Goal: Task Accomplishment & Management: Manage account settings

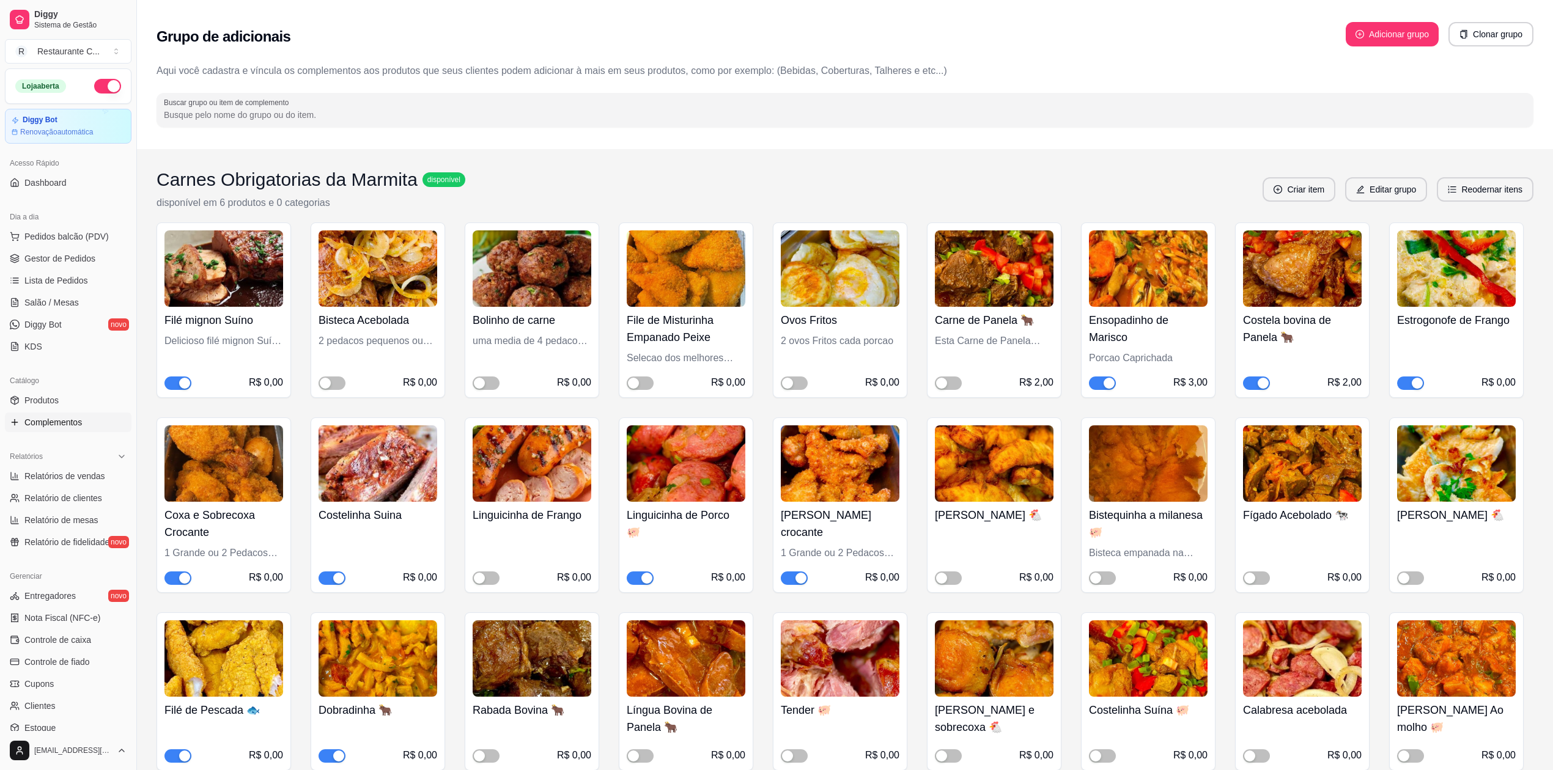
scroll to position [110, 0]
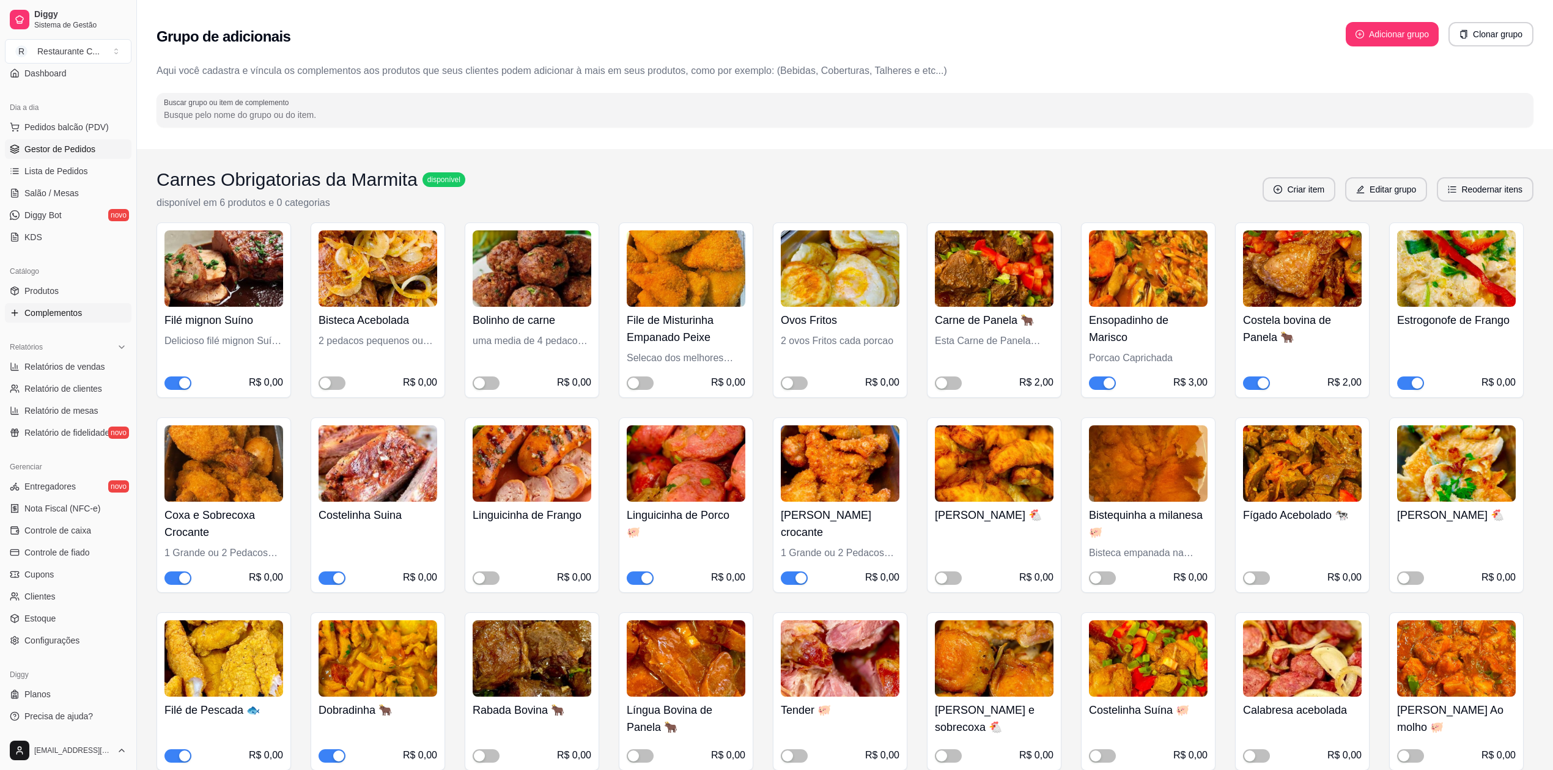
click at [62, 152] on span "Gestor de Pedidos" at bounding box center [59, 149] width 71 height 12
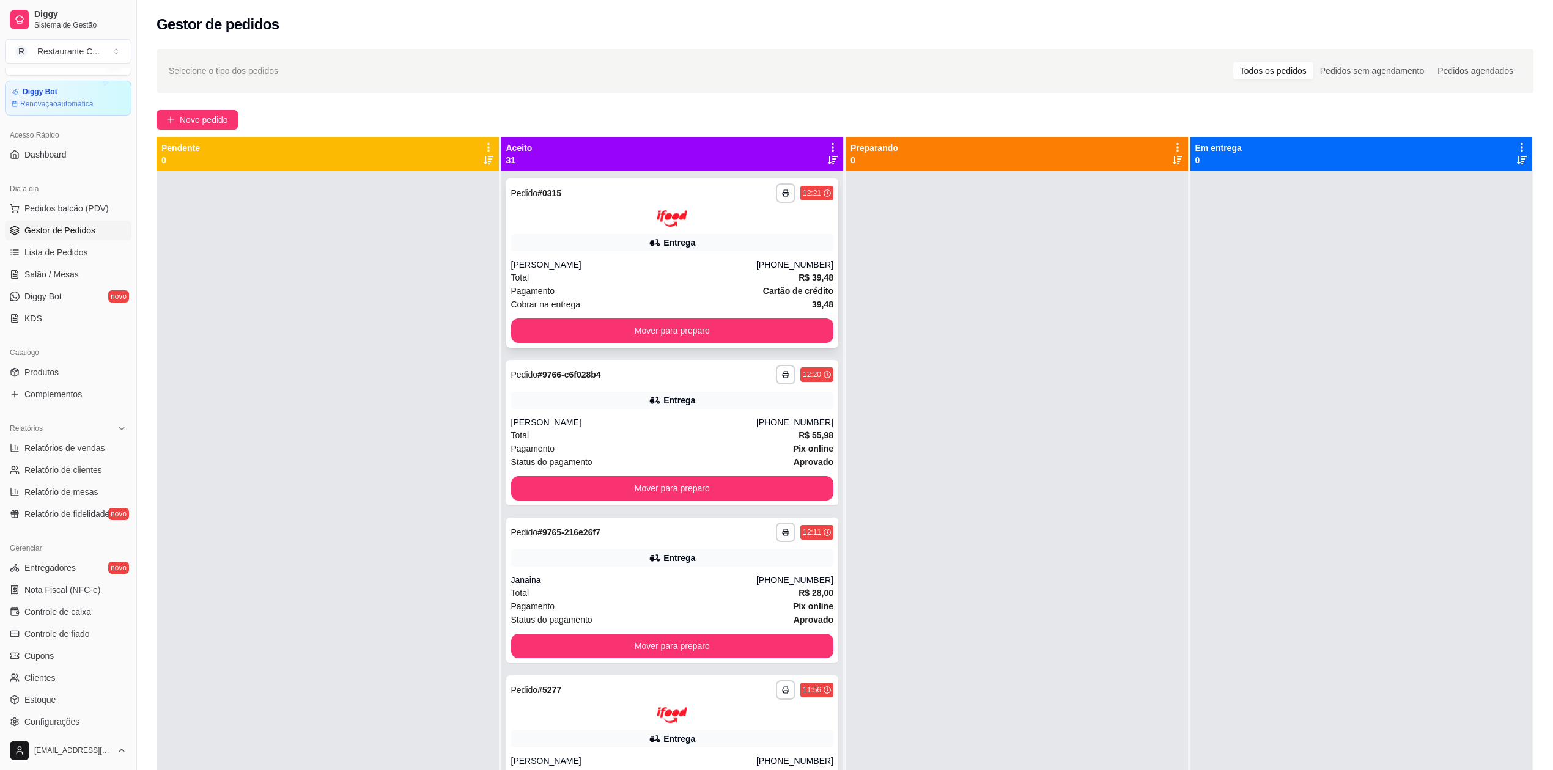
click at [607, 248] on div "Entrega" at bounding box center [672, 242] width 323 height 17
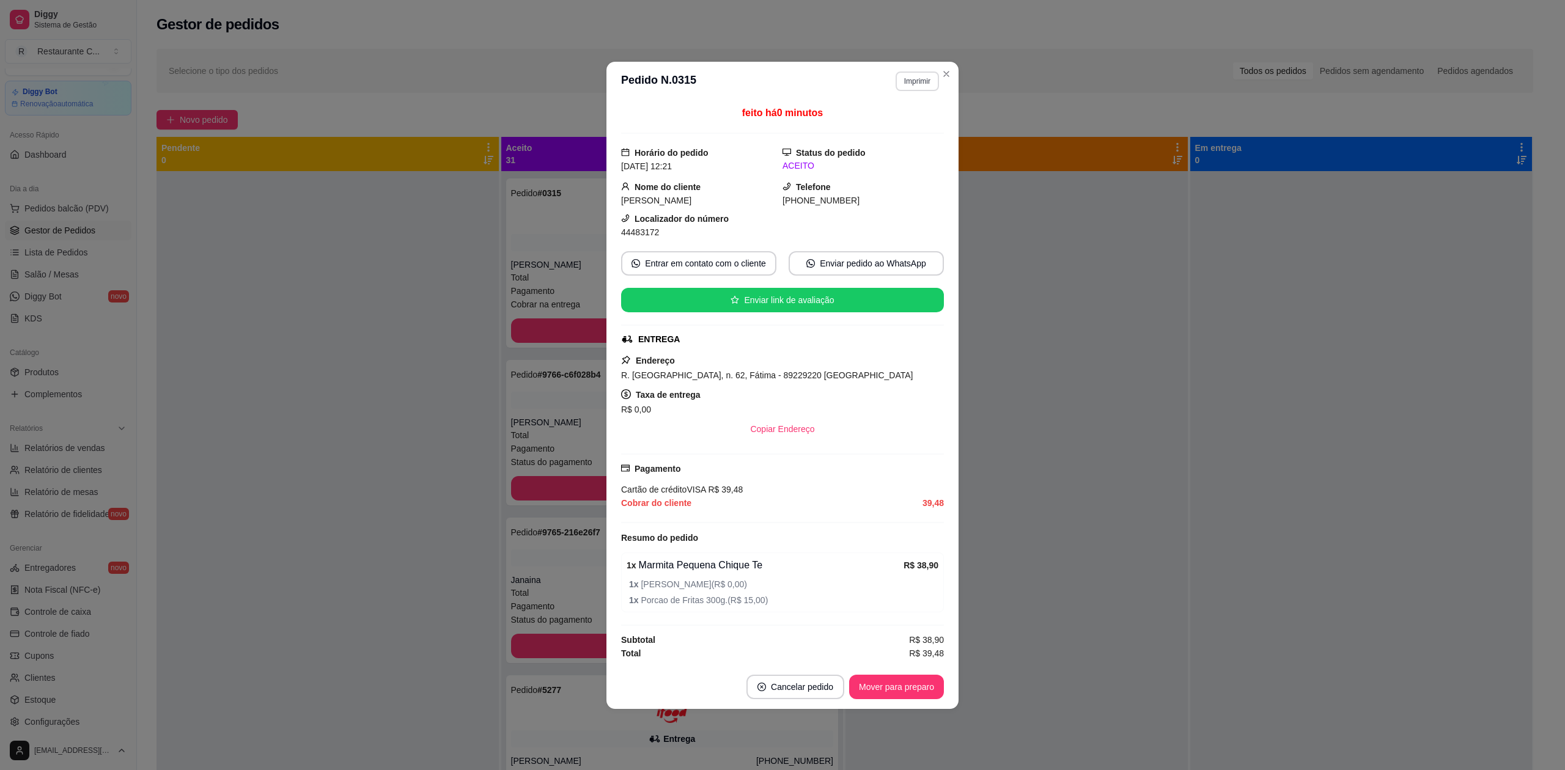
click at [913, 72] on button "Imprimir" at bounding box center [917, 82] width 43 height 20
click at [886, 117] on button "Delivery" at bounding box center [896, 121] width 89 height 20
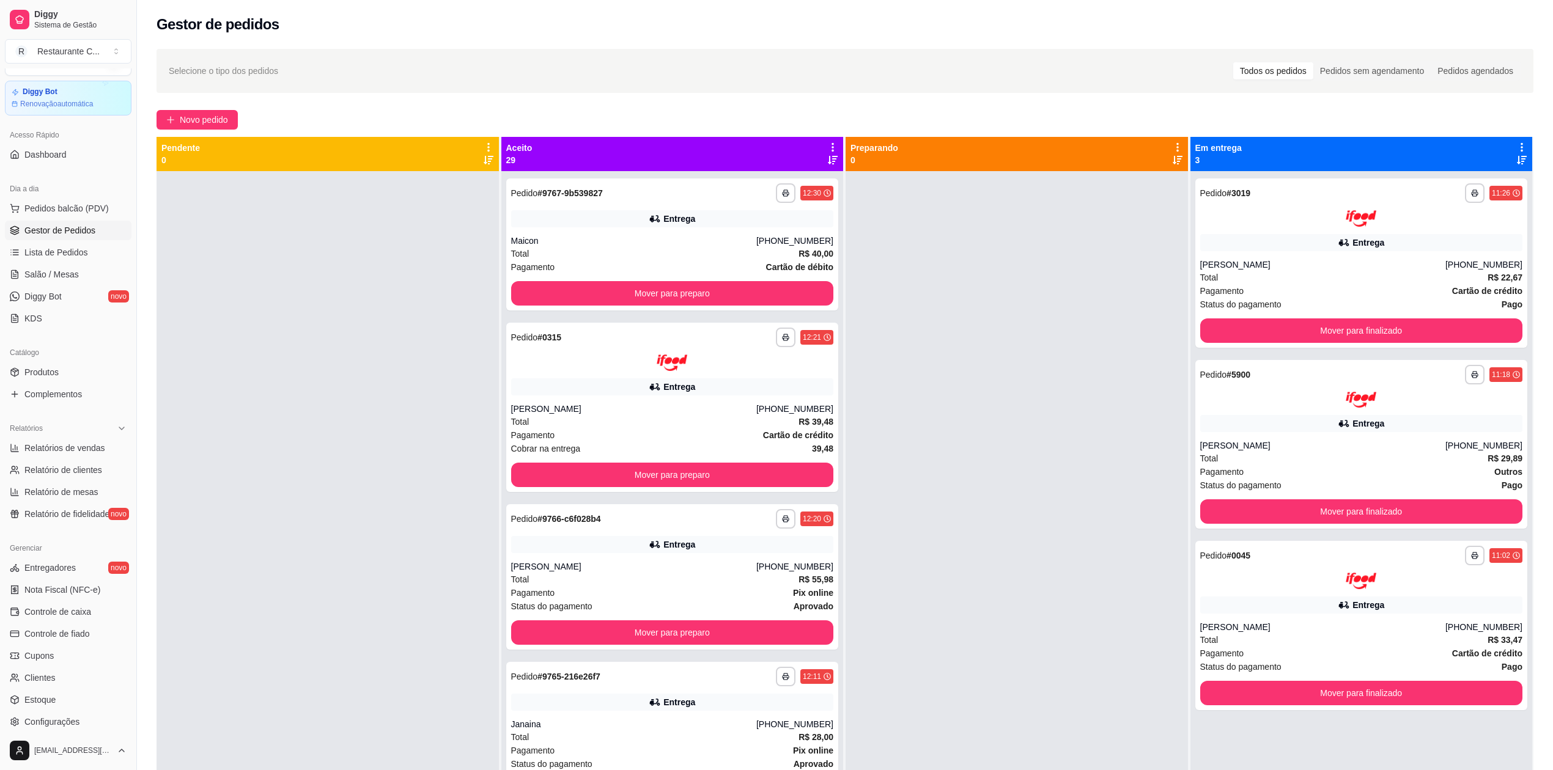
drag, startPoint x: 971, startPoint y: 363, endPoint x: 975, endPoint y: 355, distance: 8.2
click at [972, 360] on div at bounding box center [1017, 556] width 342 height 770
click at [832, 144] on icon at bounding box center [833, 147] width 2 height 9
click at [792, 175] on div "Mover pedidos de etapa Com essa opção você tem a opção de mover todos os pedido…" at bounding box center [732, 186] width 181 height 42
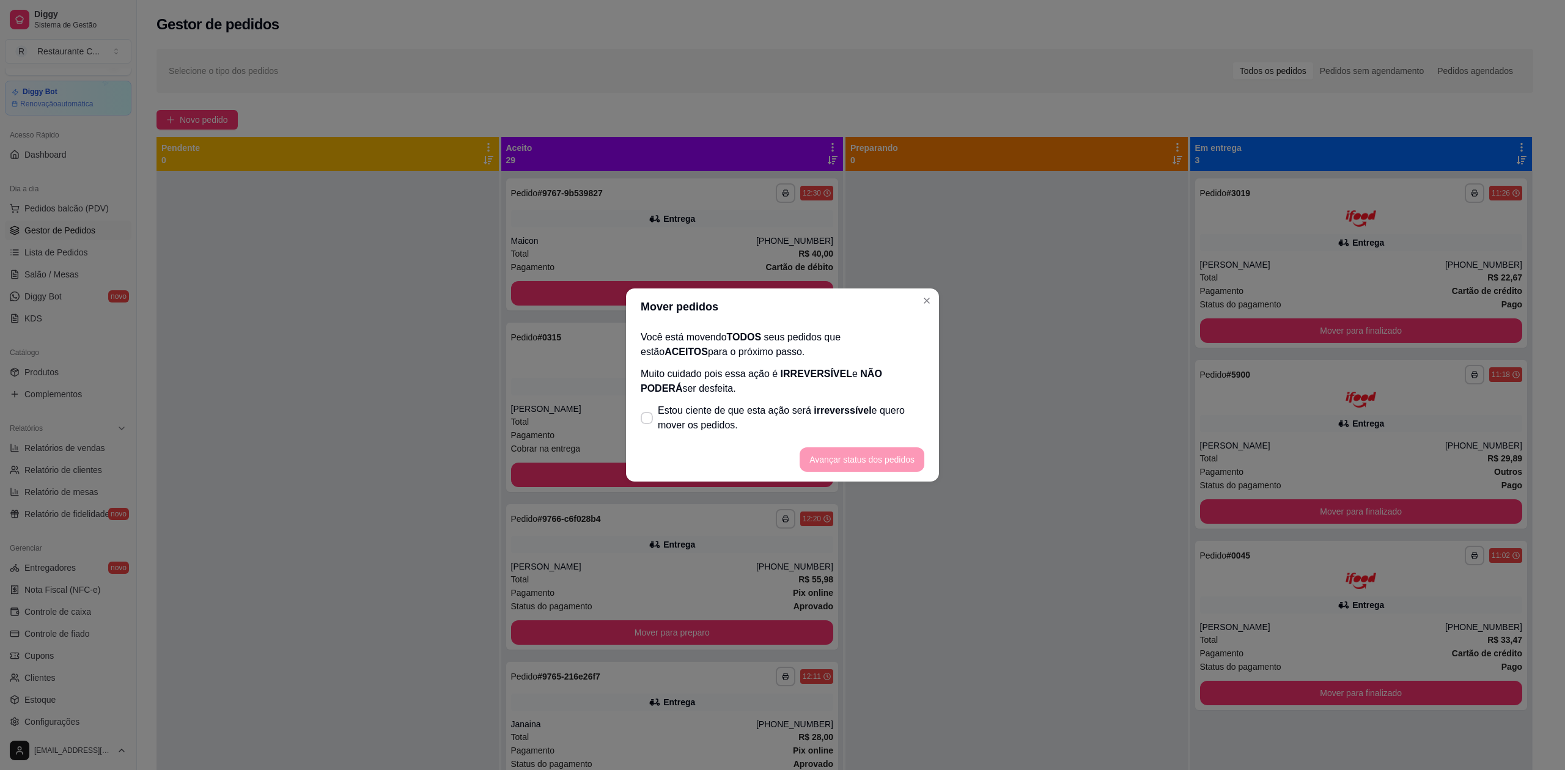
click at [735, 407] on span "Estou ciente de que esta ação será irreverssível e quero mover os pedidos." at bounding box center [791, 418] width 267 height 29
click at [648, 421] on input "Estou ciente de que esta ação será irreverssível e quero mover os pedidos." at bounding box center [644, 425] width 8 height 8
checkbox input "true"
click at [847, 443] on footer "Avançar status dos pedidos" at bounding box center [782, 460] width 313 height 44
click at [849, 466] on button "Avançar status dos pedidos" at bounding box center [862, 460] width 121 height 24
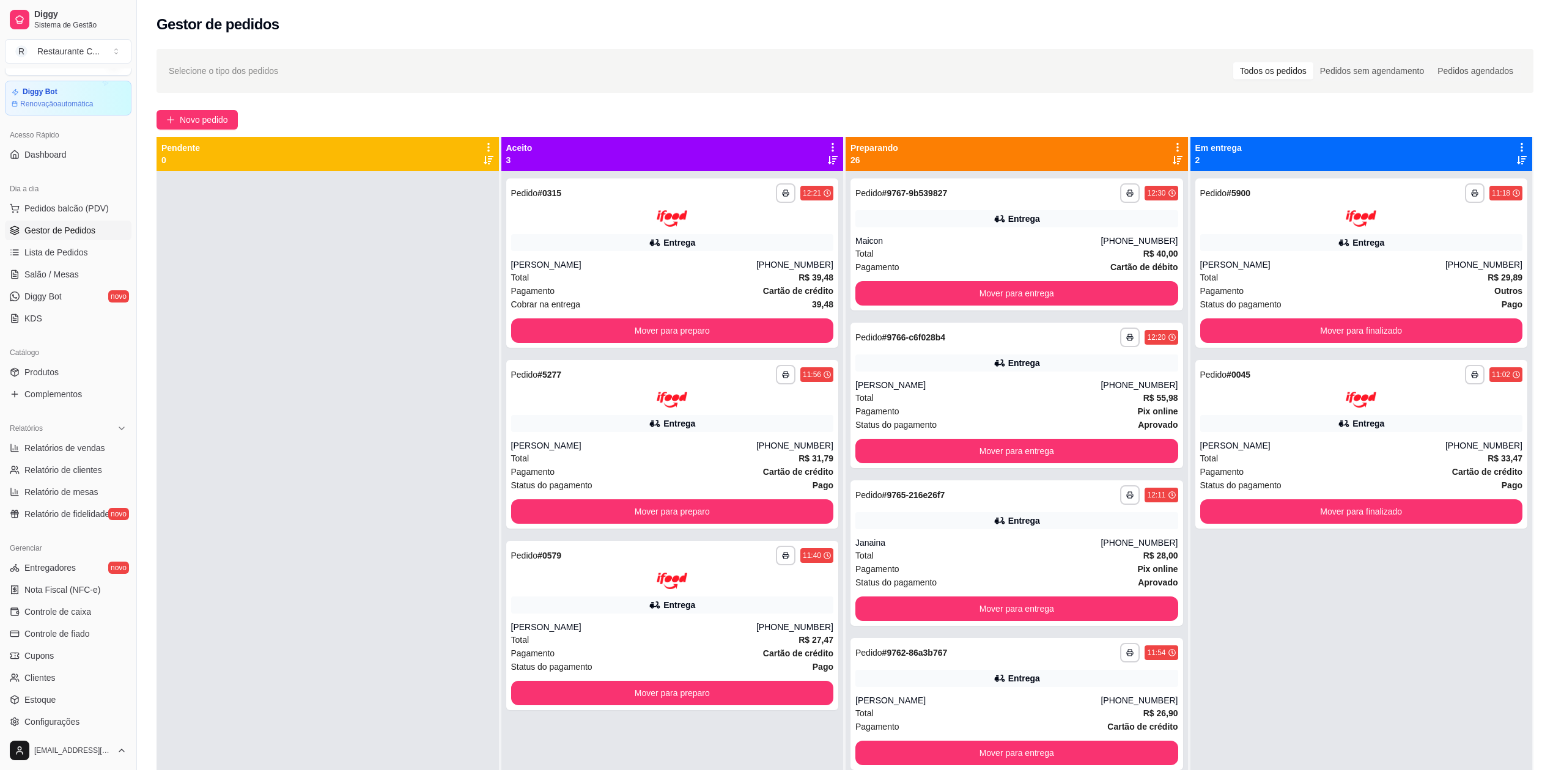
click at [1172, 145] on icon at bounding box center [1177, 147] width 11 height 11
click at [1125, 179] on span "Com essa opção você tem a opção de mover todos os pedidos que estão em uma etap…" at bounding box center [1073, 191] width 181 height 29
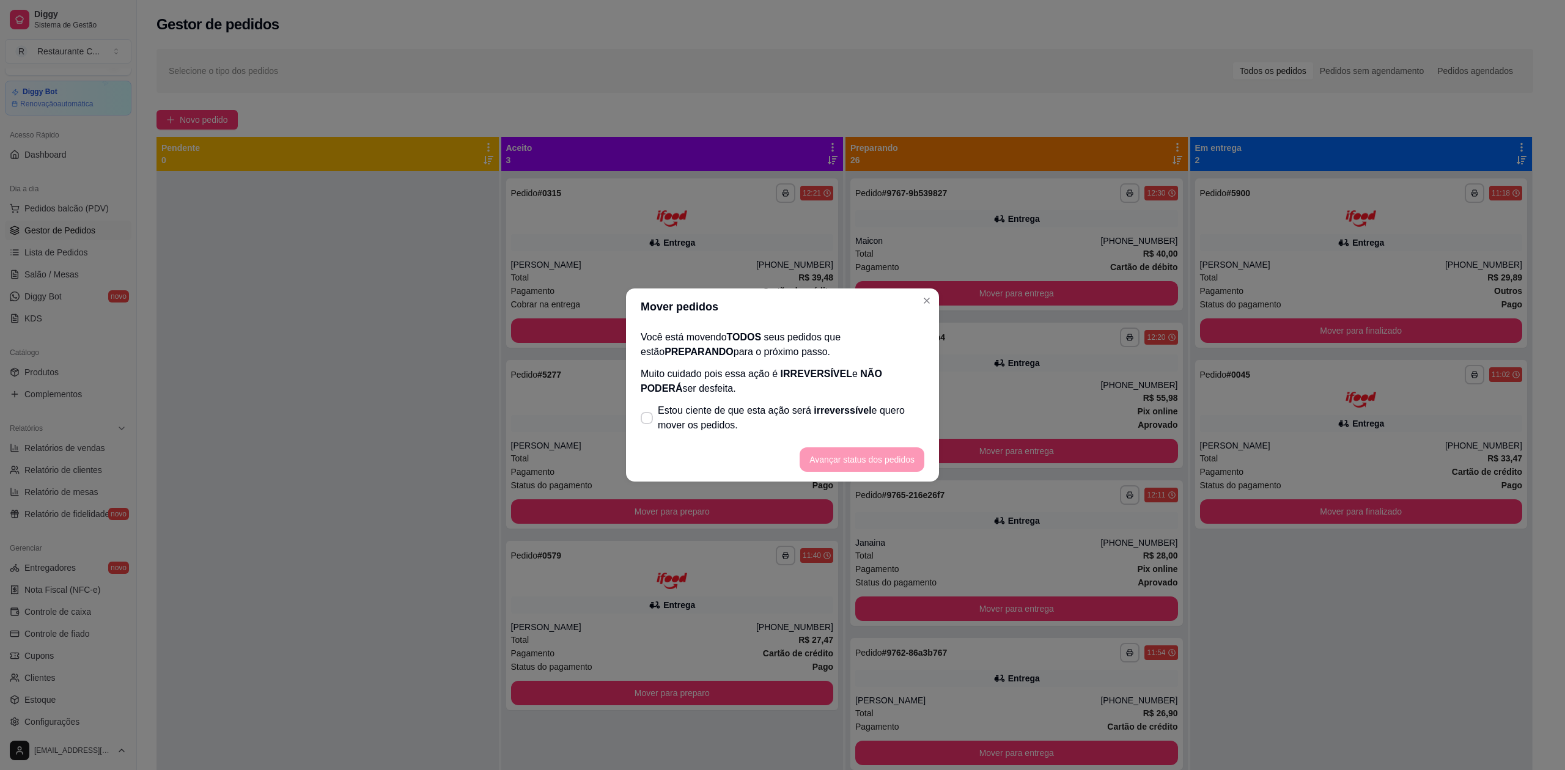
click at [707, 426] on span "Estou ciente de que esta ação será irreverssível e quero mover os pedidos." at bounding box center [791, 418] width 267 height 29
click at [648, 426] on input "Estou ciente de que esta ação será irreverssível e quero mover os pedidos." at bounding box center [644, 425] width 8 height 8
checkbox input "true"
click at [871, 451] on button "Avançar status dos pedidos" at bounding box center [862, 460] width 125 height 24
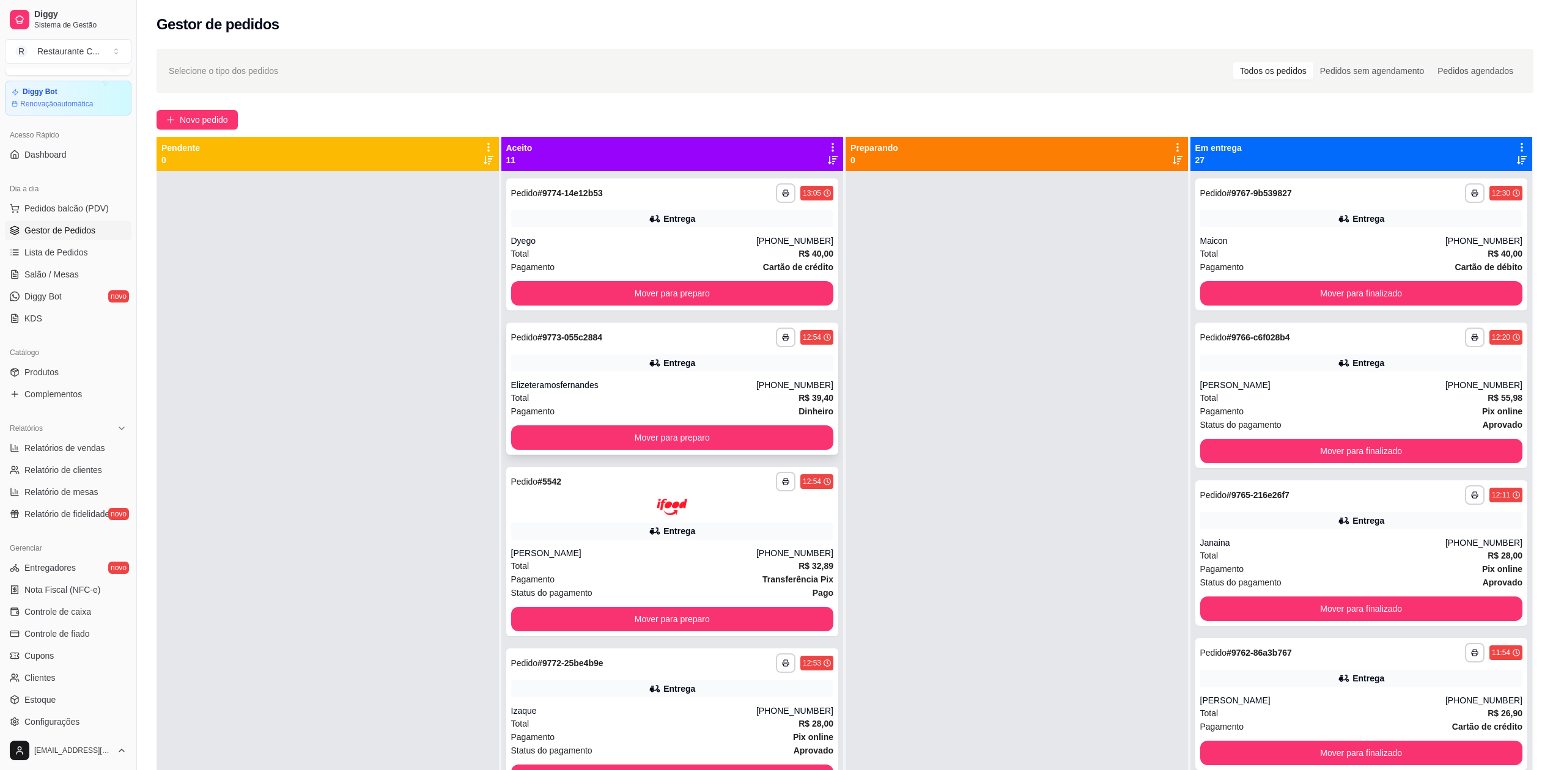
drag, startPoint x: 709, startPoint y: 322, endPoint x: 682, endPoint y: 367, distance: 52.6
drag, startPoint x: 682, startPoint y: 367, endPoint x: 322, endPoint y: 443, distance: 368.6
click at [322, 443] on div at bounding box center [328, 556] width 342 height 770
click at [998, 394] on div at bounding box center [1017, 556] width 342 height 770
click at [828, 145] on icon at bounding box center [832, 147] width 11 height 11
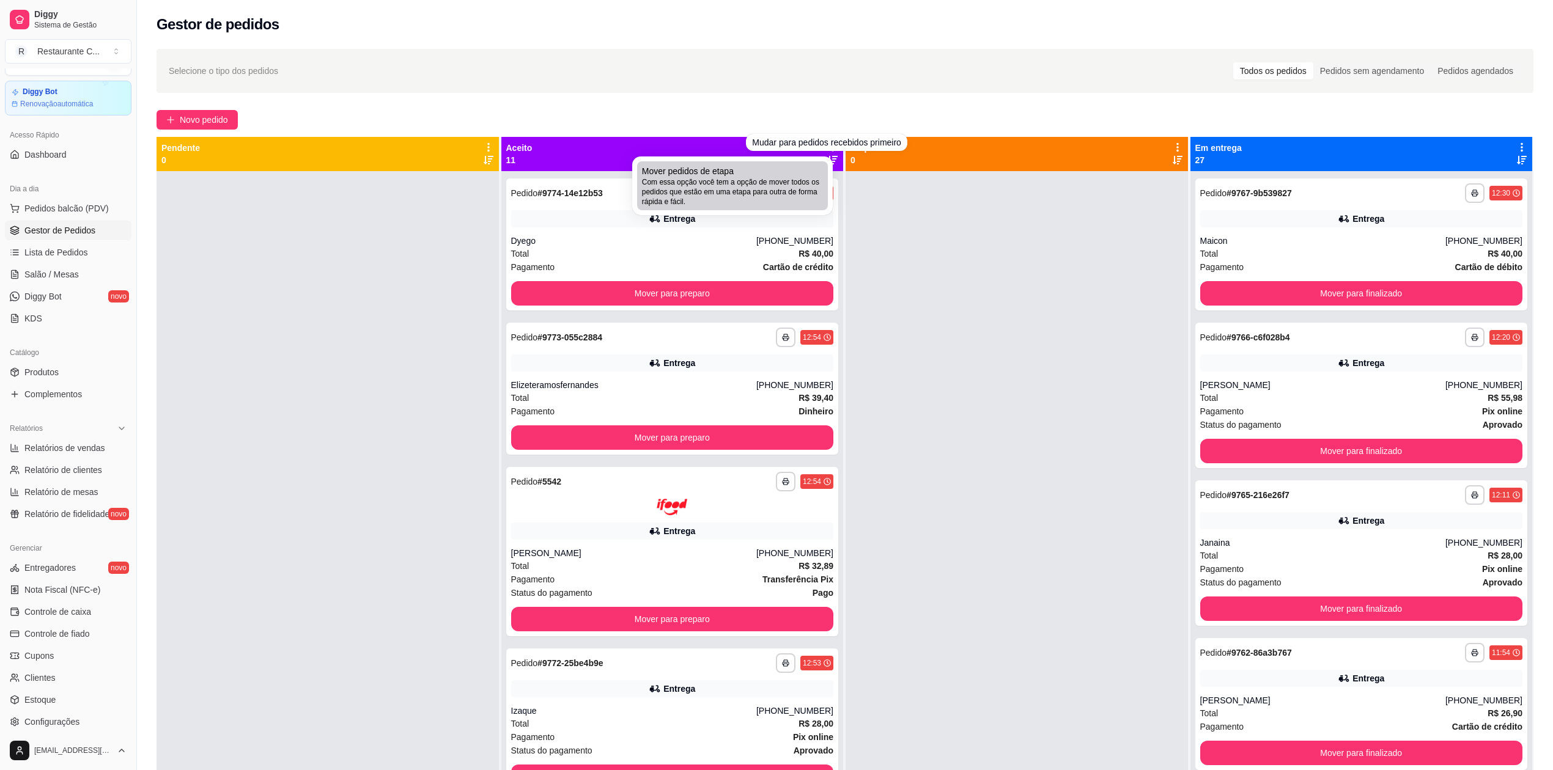
click at [771, 190] on span "Com essa opção você tem a opção de mover todos os pedidos que estão em uma etap…" at bounding box center [732, 191] width 181 height 29
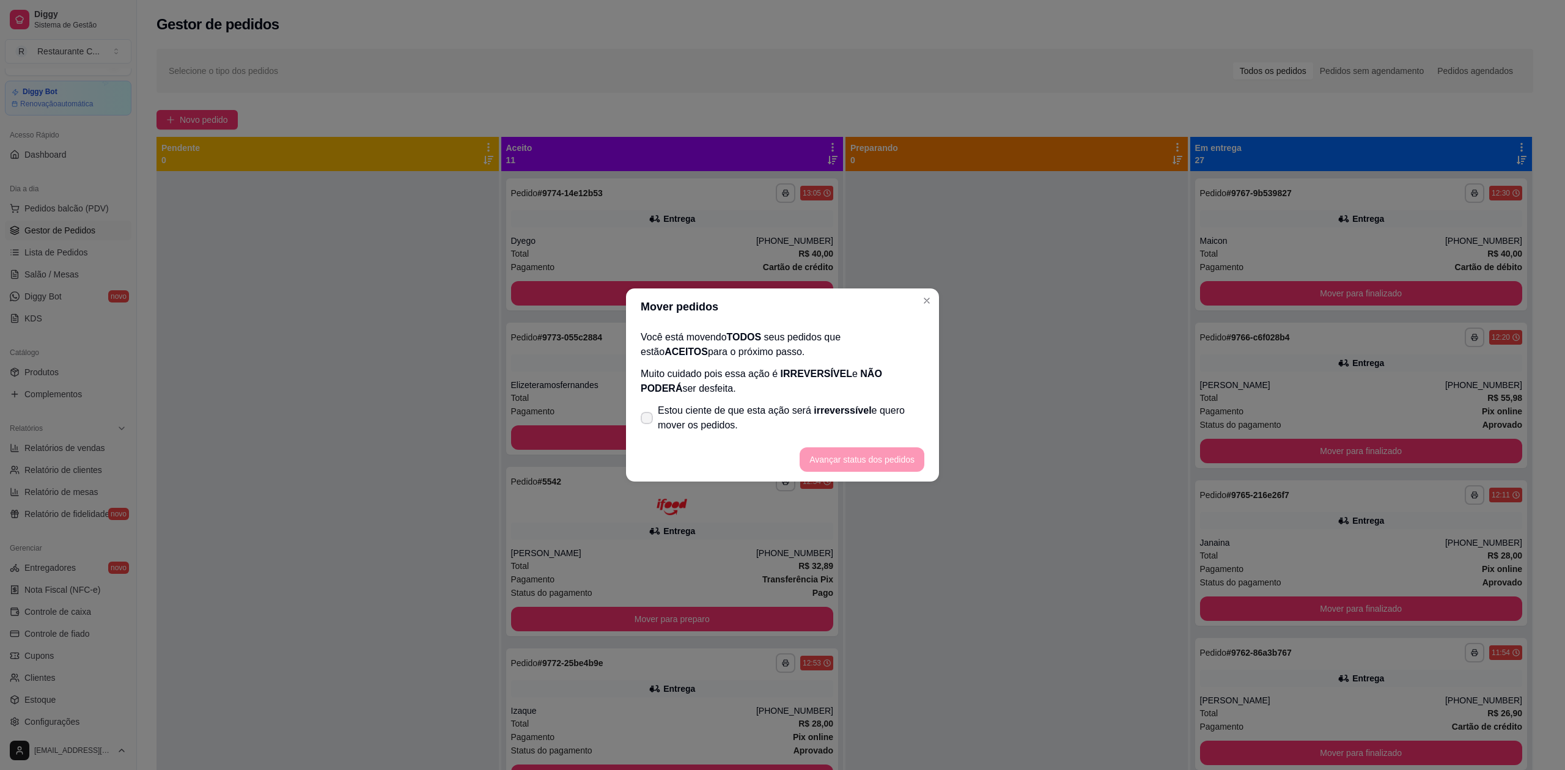
click at [671, 415] on span "Estou ciente de que esta ação será irreverssível e quero mover os pedidos." at bounding box center [791, 418] width 267 height 29
click at [648, 421] on input "Estou ciente de que esta ação será irreverssível e quero mover os pedidos." at bounding box center [644, 425] width 8 height 8
checkbox input "true"
click at [850, 458] on button "Avançar status dos pedidos" at bounding box center [862, 460] width 125 height 24
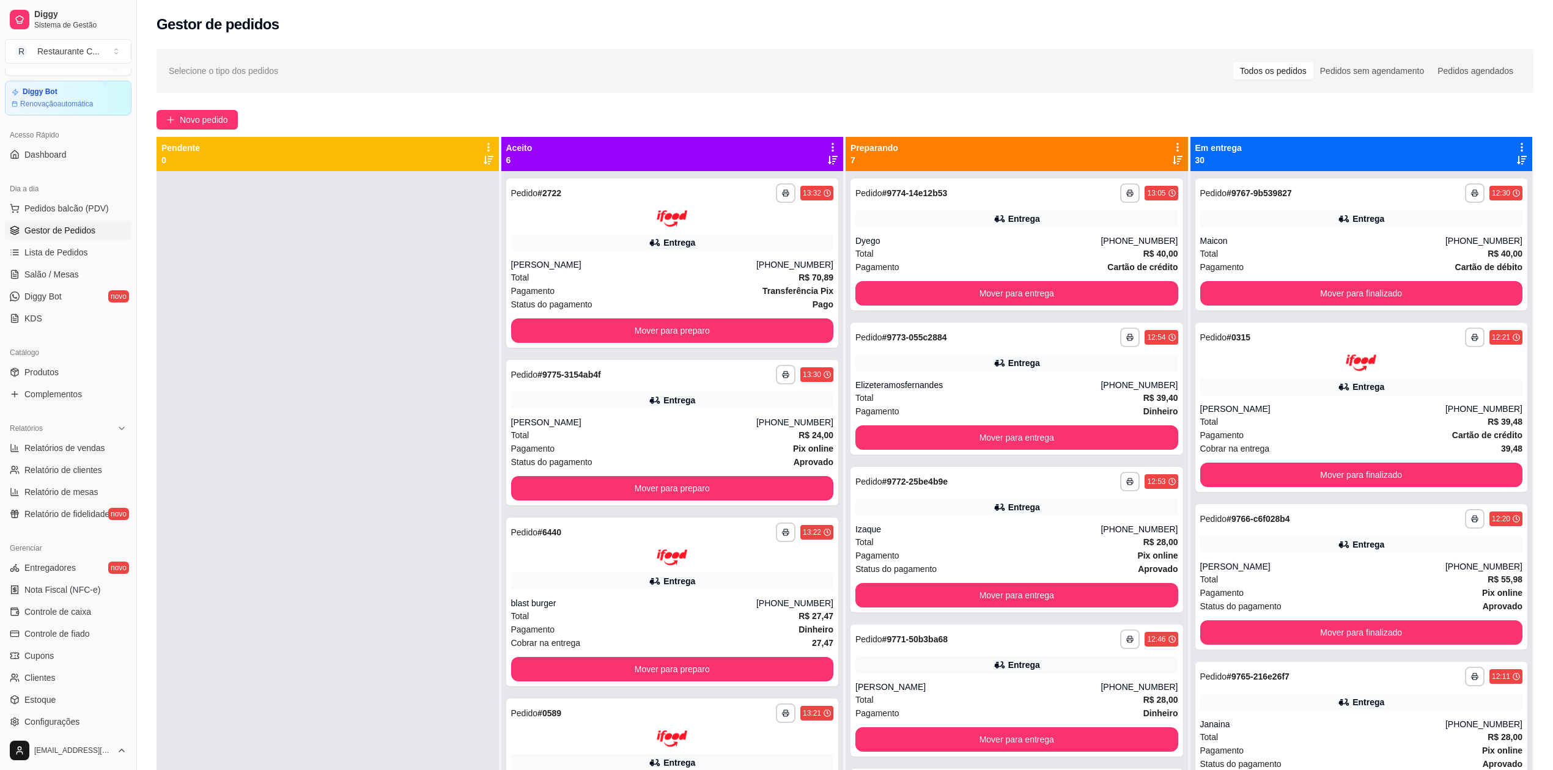
click at [827, 143] on icon at bounding box center [832, 147] width 11 height 11
click at [764, 177] on span "Com essa opção você tem a opção de mover todos os pedidos que estão em uma etap…" at bounding box center [732, 191] width 181 height 29
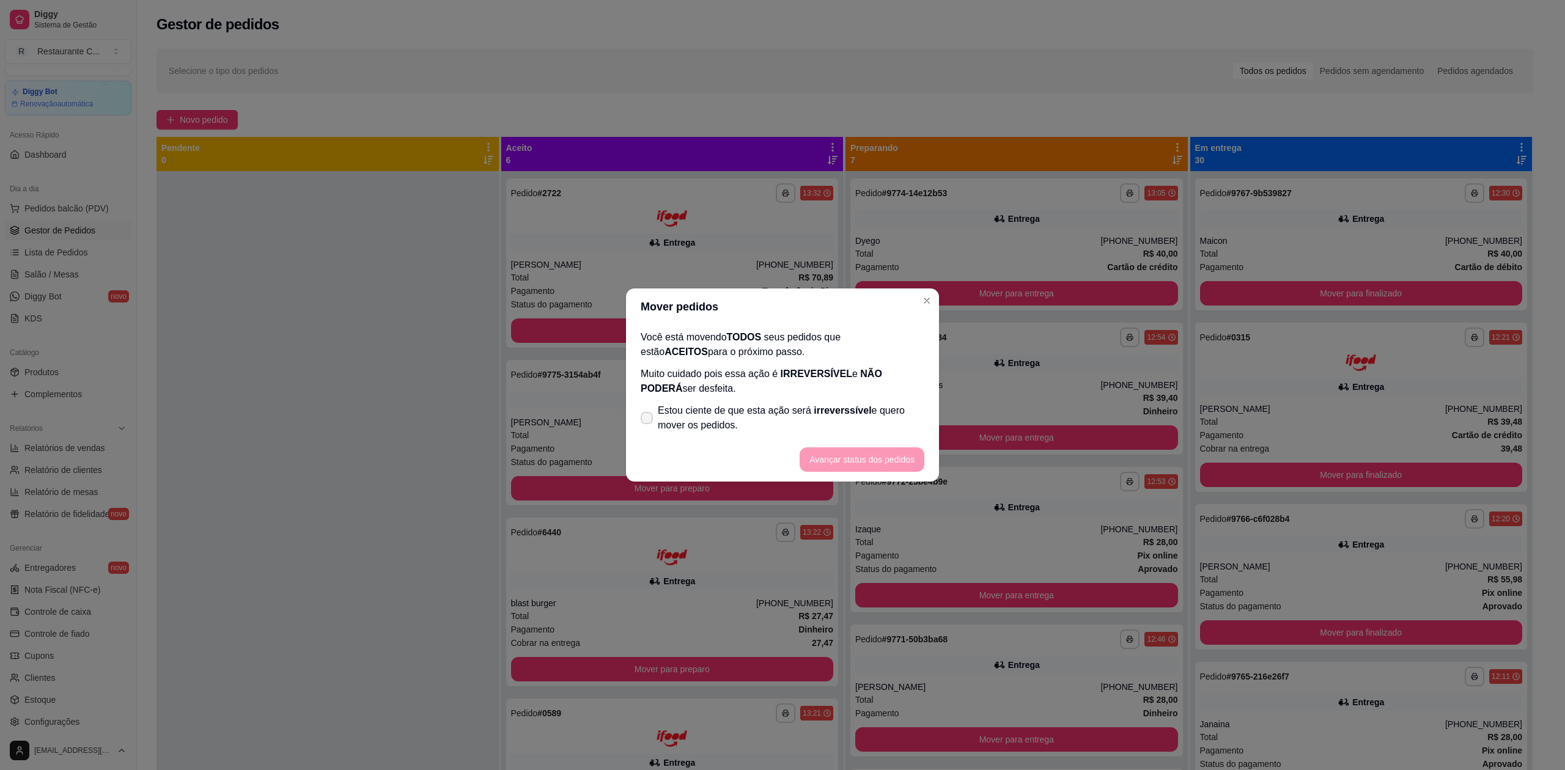
click at [728, 421] on span "Estou ciente de que esta ação será irreverssível e quero mover os pedidos." at bounding box center [791, 418] width 267 height 29
click at [648, 421] on input "Estou ciente de que esta ação será irreverssível e quero mover os pedidos." at bounding box center [644, 425] width 8 height 8
checkbox input "true"
click at [874, 462] on button "Avançar status dos pedidos" at bounding box center [862, 460] width 125 height 24
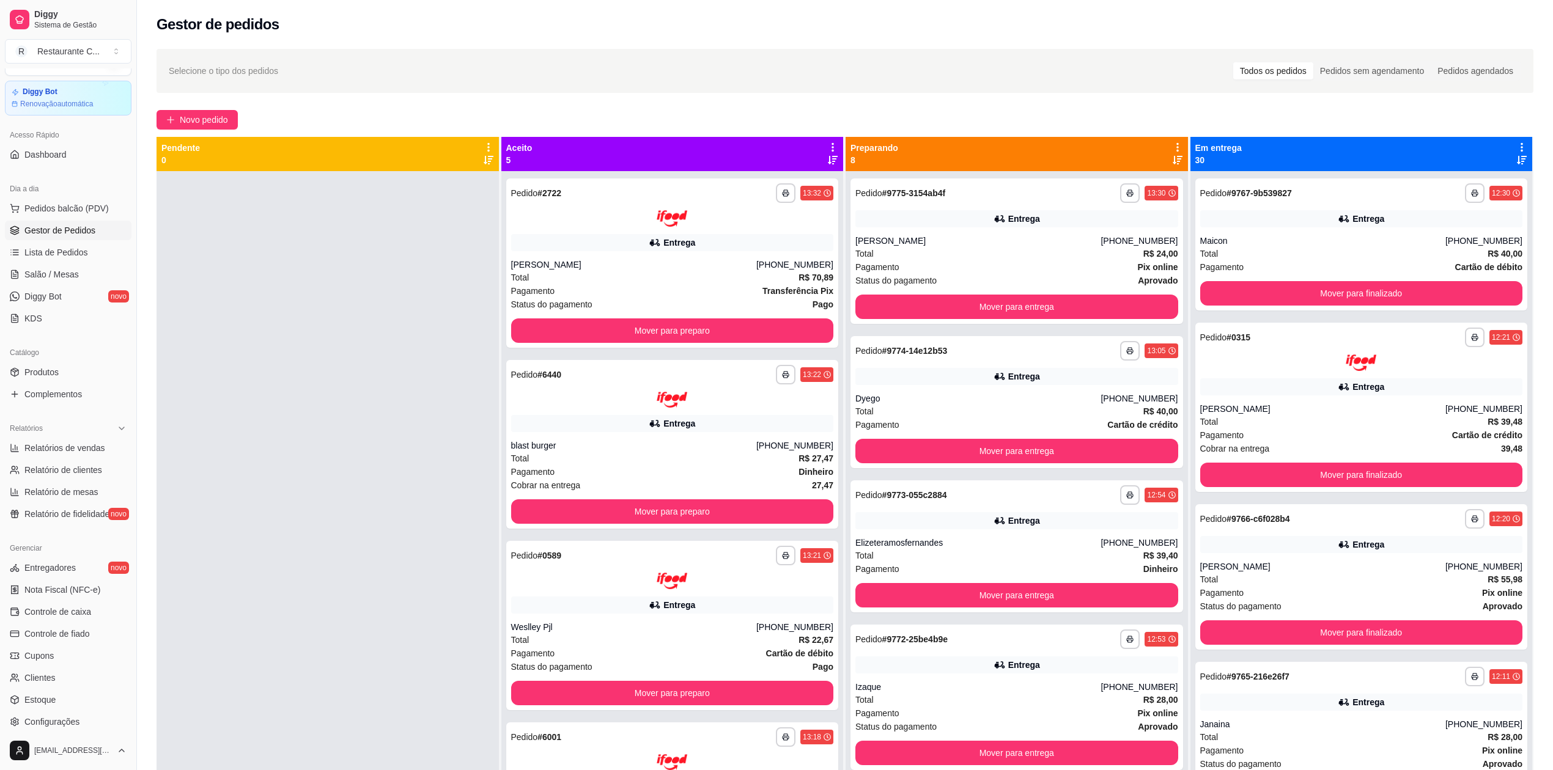
click at [335, 267] on div at bounding box center [328, 556] width 342 height 770
click at [1176, 144] on icon at bounding box center [1177, 147] width 2 height 9
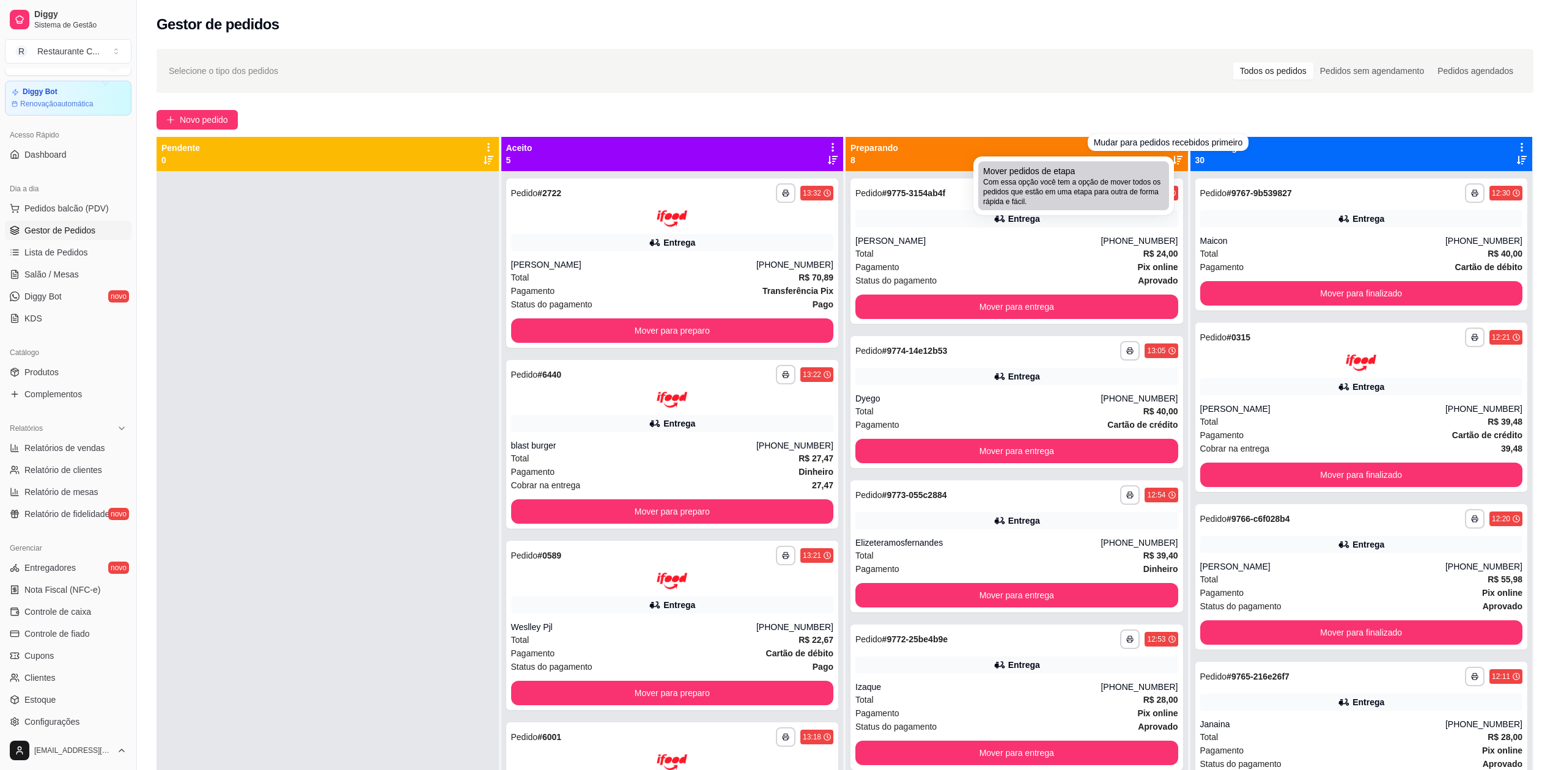
click at [1101, 191] on span "Com essa opção você tem a opção de mover todos os pedidos que estão em uma etap…" at bounding box center [1073, 191] width 181 height 29
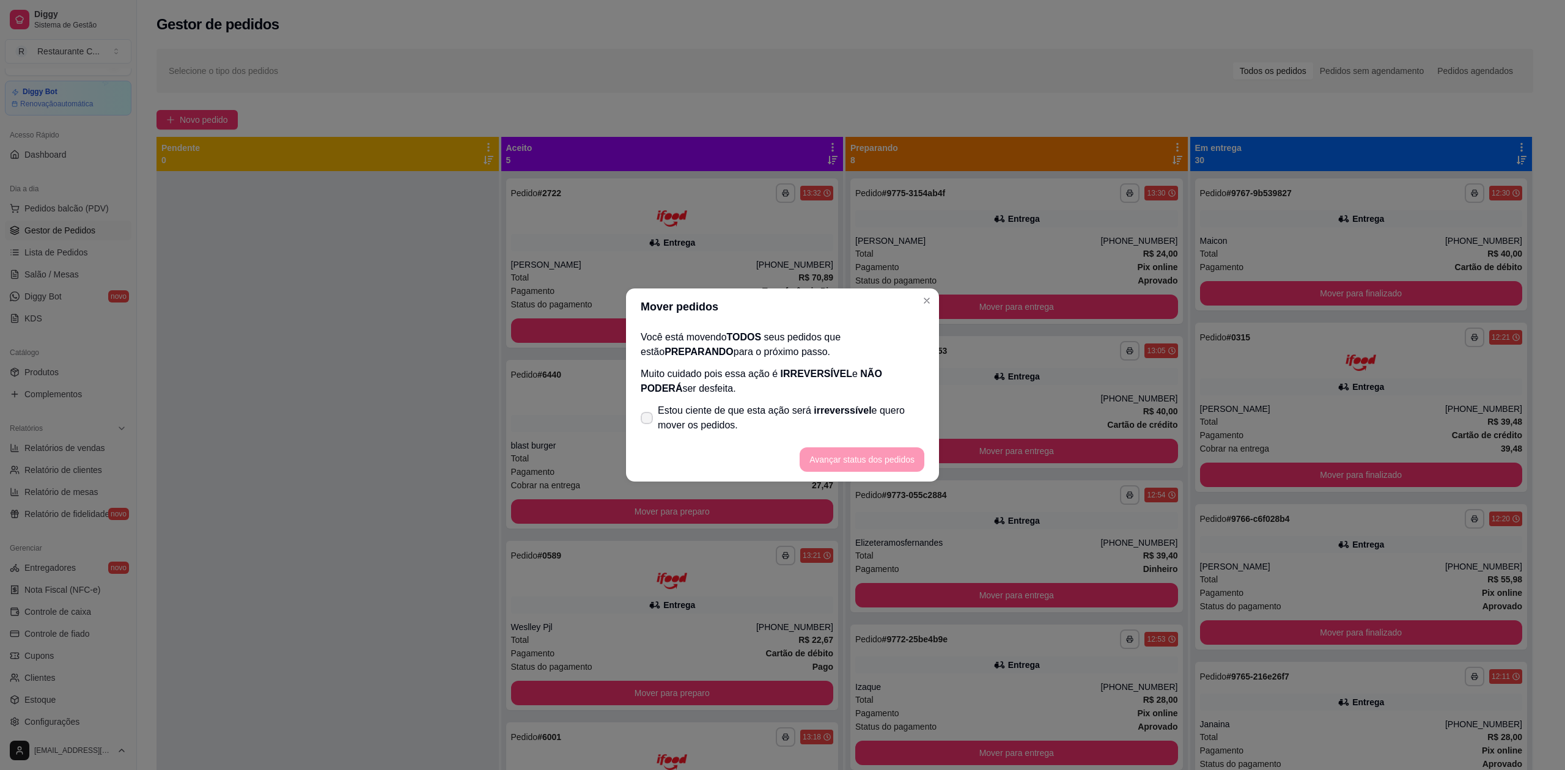
click at [758, 413] on span "Estou ciente de que esta ação será irreverssível e quero mover os pedidos." at bounding box center [791, 418] width 267 height 29
click at [648, 421] on input "Estou ciente de que esta ação será irreverssível e quero mover os pedidos." at bounding box center [644, 425] width 8 height 8
checkbox input "true"
click at [852, 451] on button "Avançar status dos pedidos" at bounding box center [862, 460] width 125 height 24
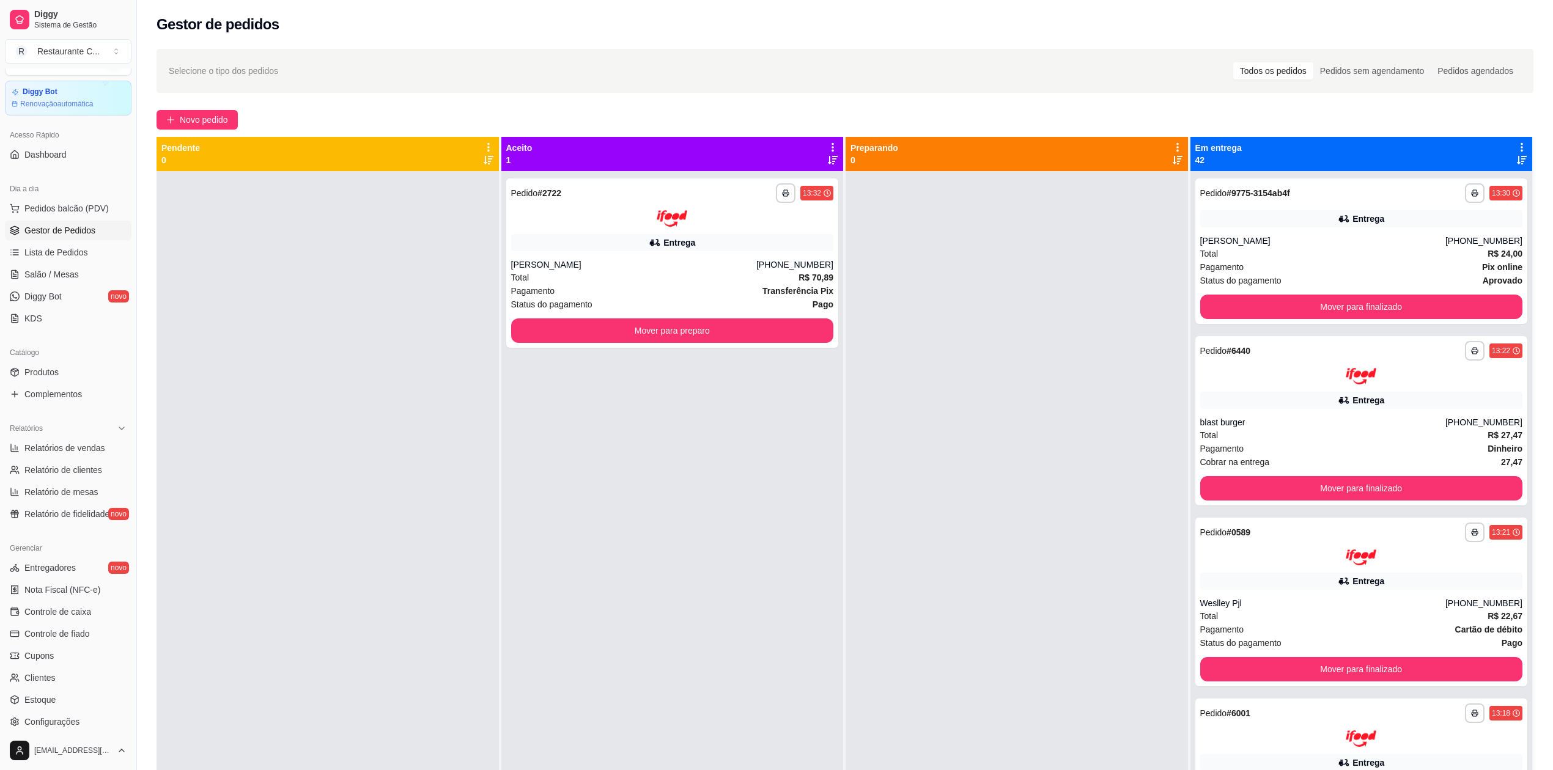
click at [253, 460] on div at bounding box center [328, 556] width 342 height 770
click at [83, 610] on span "Controle de caixa" at bounding box center [57, 612] width 67 height 12
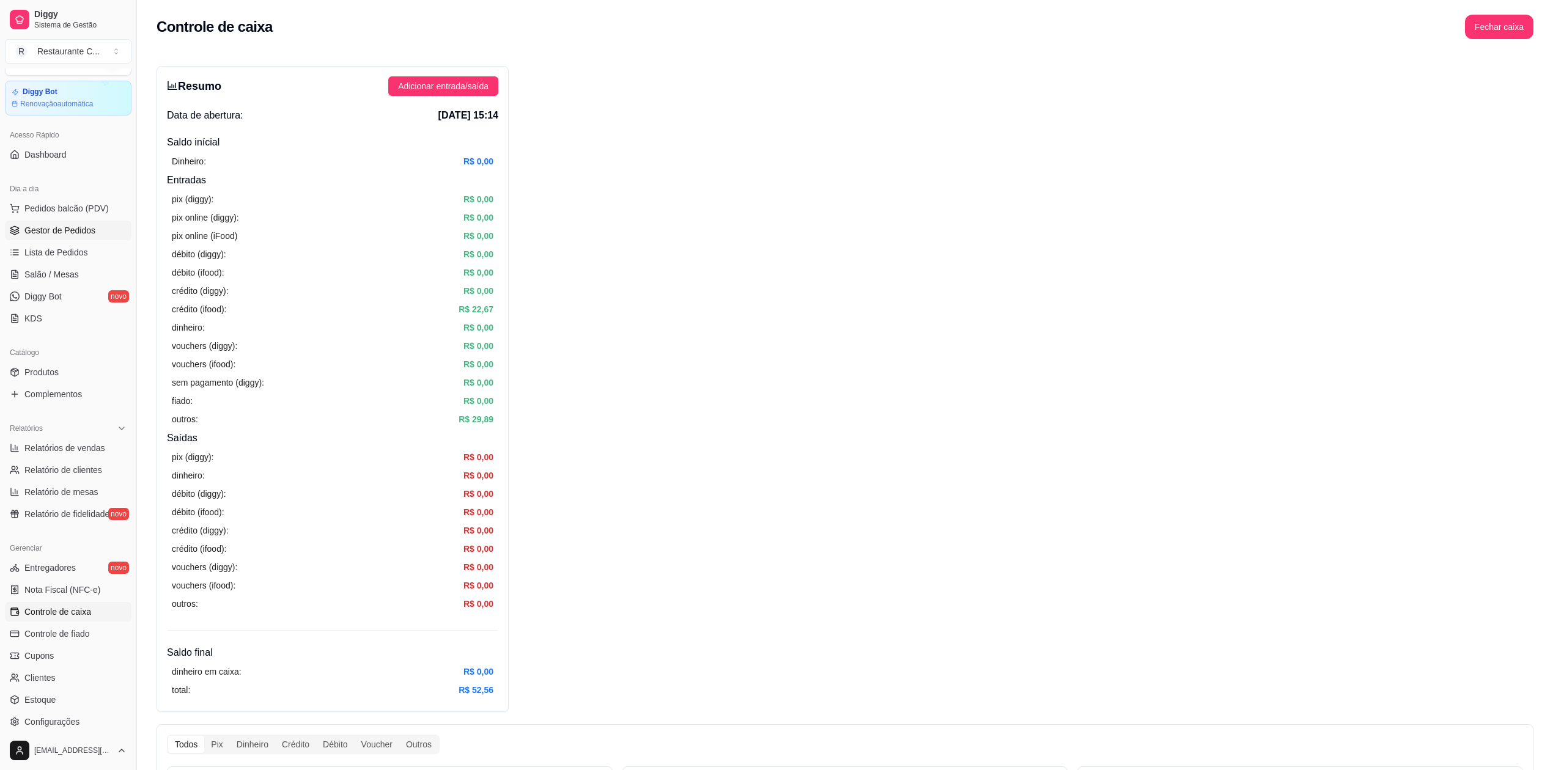
click at [64, 232] on span "Gestor de Pedidos" at bounding box center [59, 230] width 71 height 12
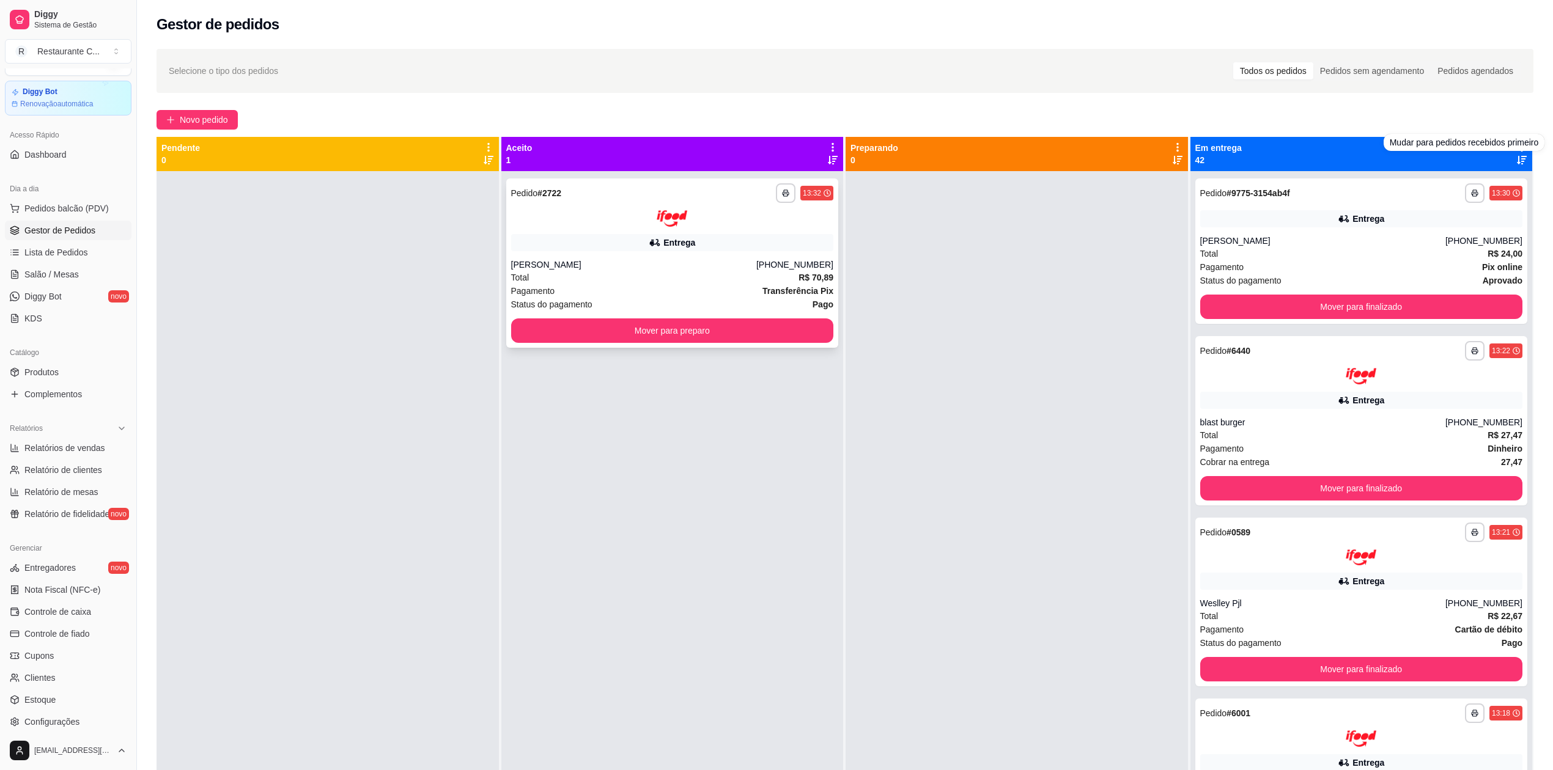
click at [778, 304] on div "Status do pagamento Pago" at bounding box center [672, 304] width 323 height 13
click at [1516, 149] on icon at bounding box center [1521, 147] width 11 height 11
click at [1448, 182] on span "Com essa opção você tem a opção de mover todos os pedidos que estão em uma etap…" at bounding box center [1414, 191] width 181 height 29
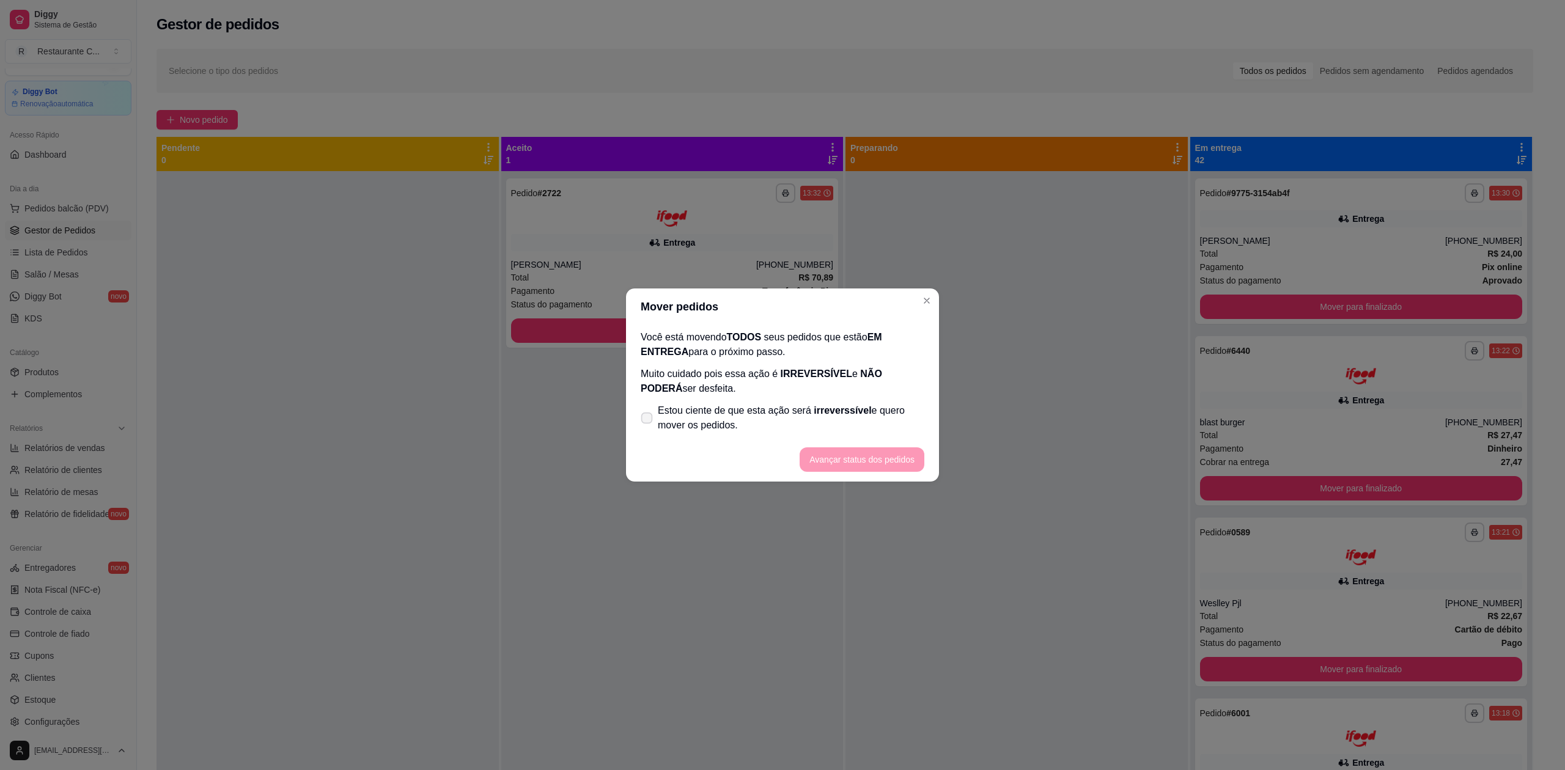
click at [698, 428] on span "Estou ciente de que esta ação será irreverssível e quero mover os pedidos." at bounding box center [791, 418] width 267 height 29
click at [648, 428] on input "Estou ciente de que esta ação será irreverssível e quero mover os pedidos." at bounding box center [644, 425] width 8 height 8
checkbox input "true"
click at [862, 459] on button "Avançar status dos pedidos" at bounding box center [862, 460] width 125 height 24
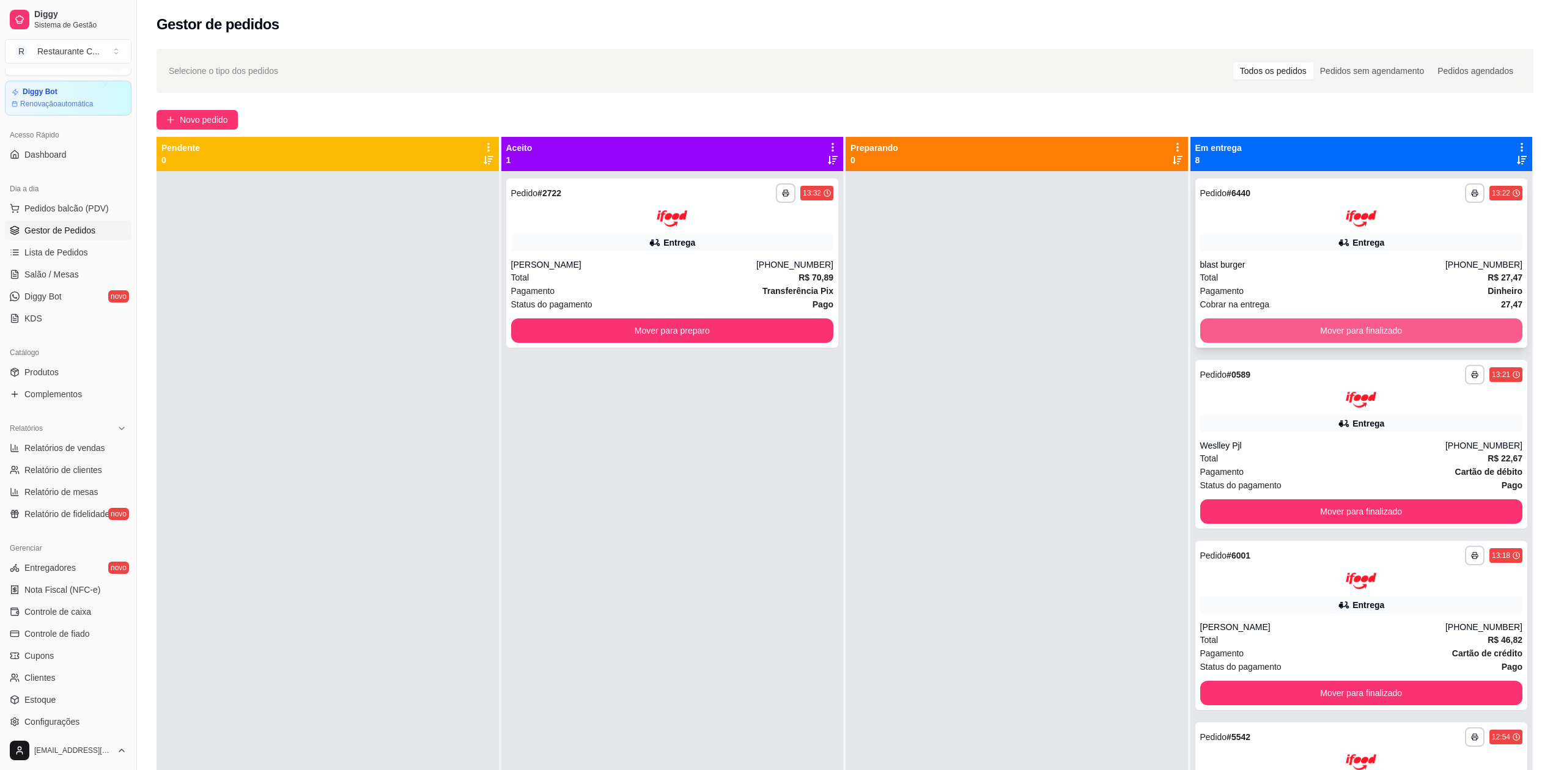
click at [1280, 326] on button "Mover para finalizado" at bounding box center [1361, 331] width 323 height 24
click at [1277, 326] on button "Mover para finalizado" at bounding box center [1361, 331] width 323 height 24
click at [1272, 328] on button "Mover para finalizado" at bounding box center [1361, 331] width 323 height 24
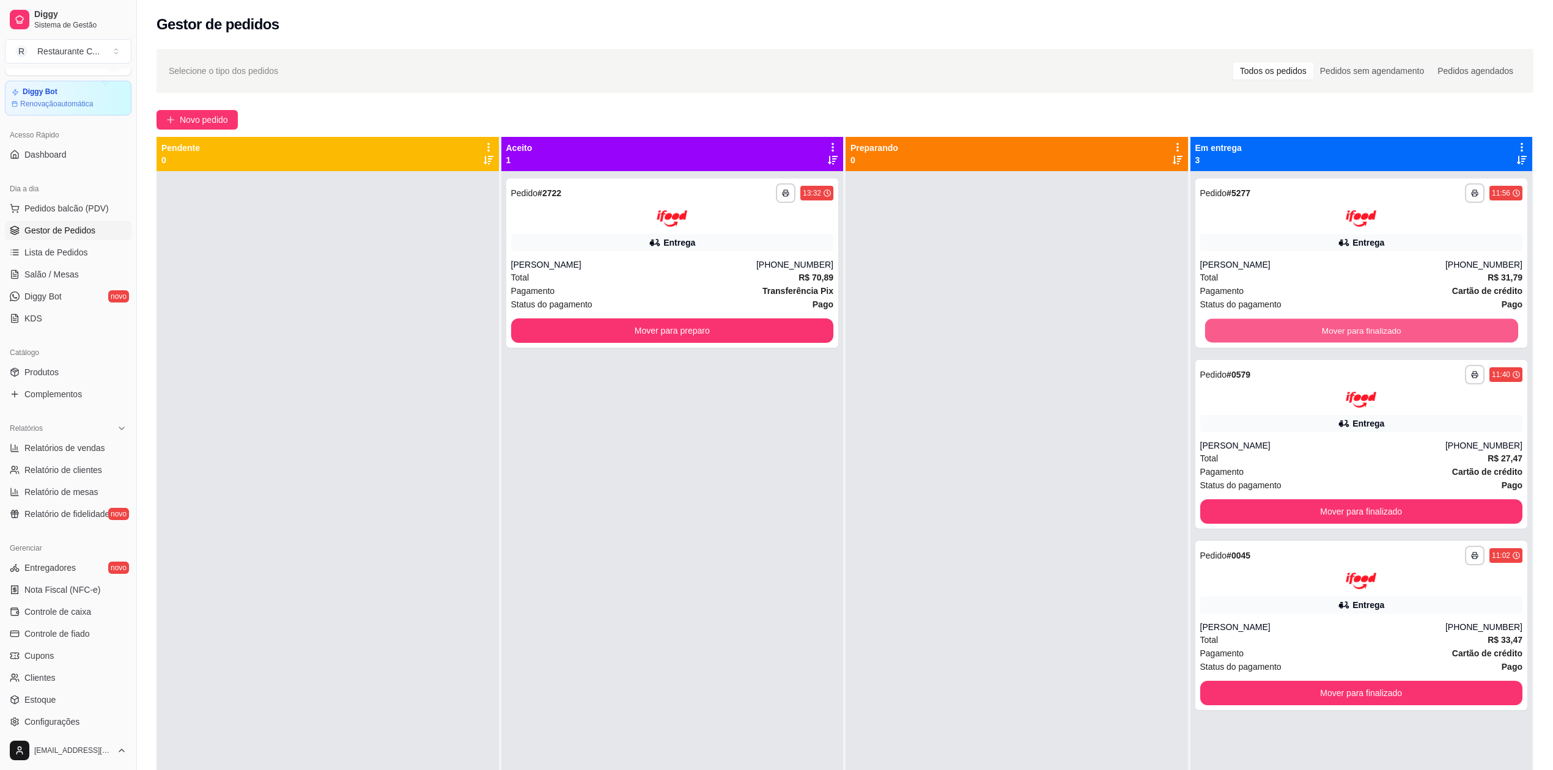
click at [1272, 328] on button "Mover para finalizado" at bounding box center [1361, 331] width 313 height 24
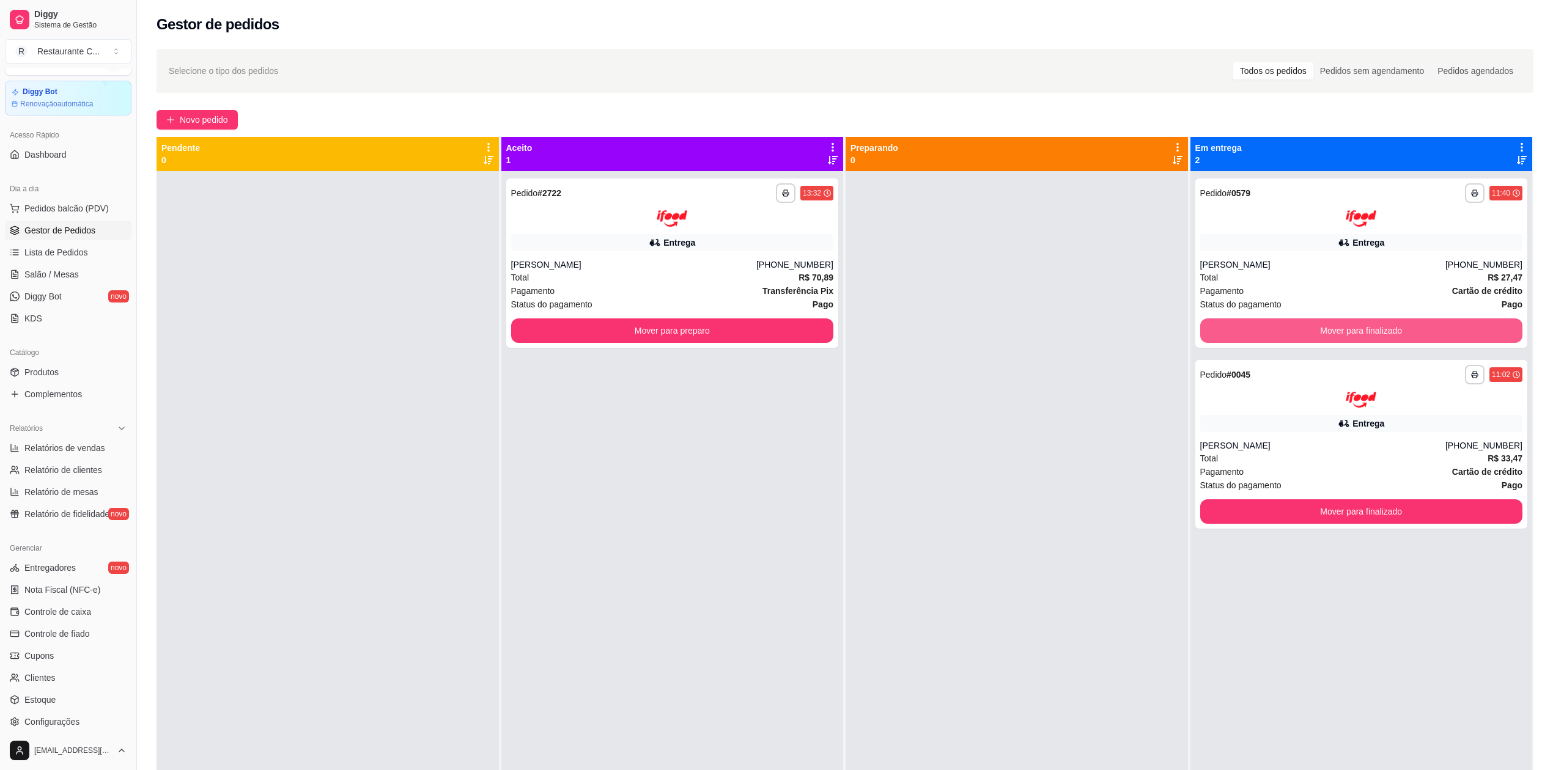
click at [1272, 328] on button "Mover para finalizado" at bounding box center [1361, 331] width 323 height 24
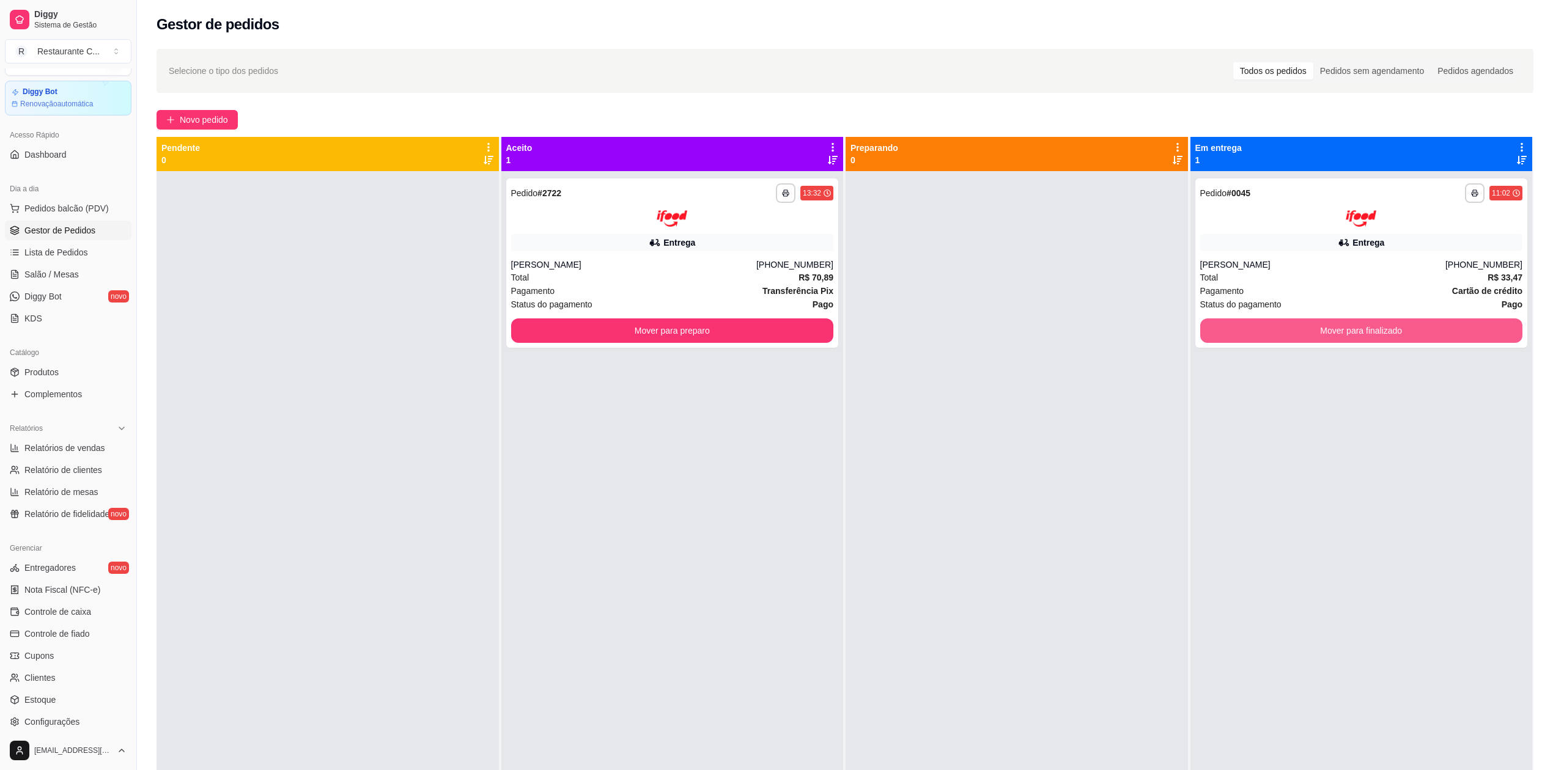
click at [1272, 328] on button "Mover para finalizado" at bounding box center [1361, 331] width 323 height 24
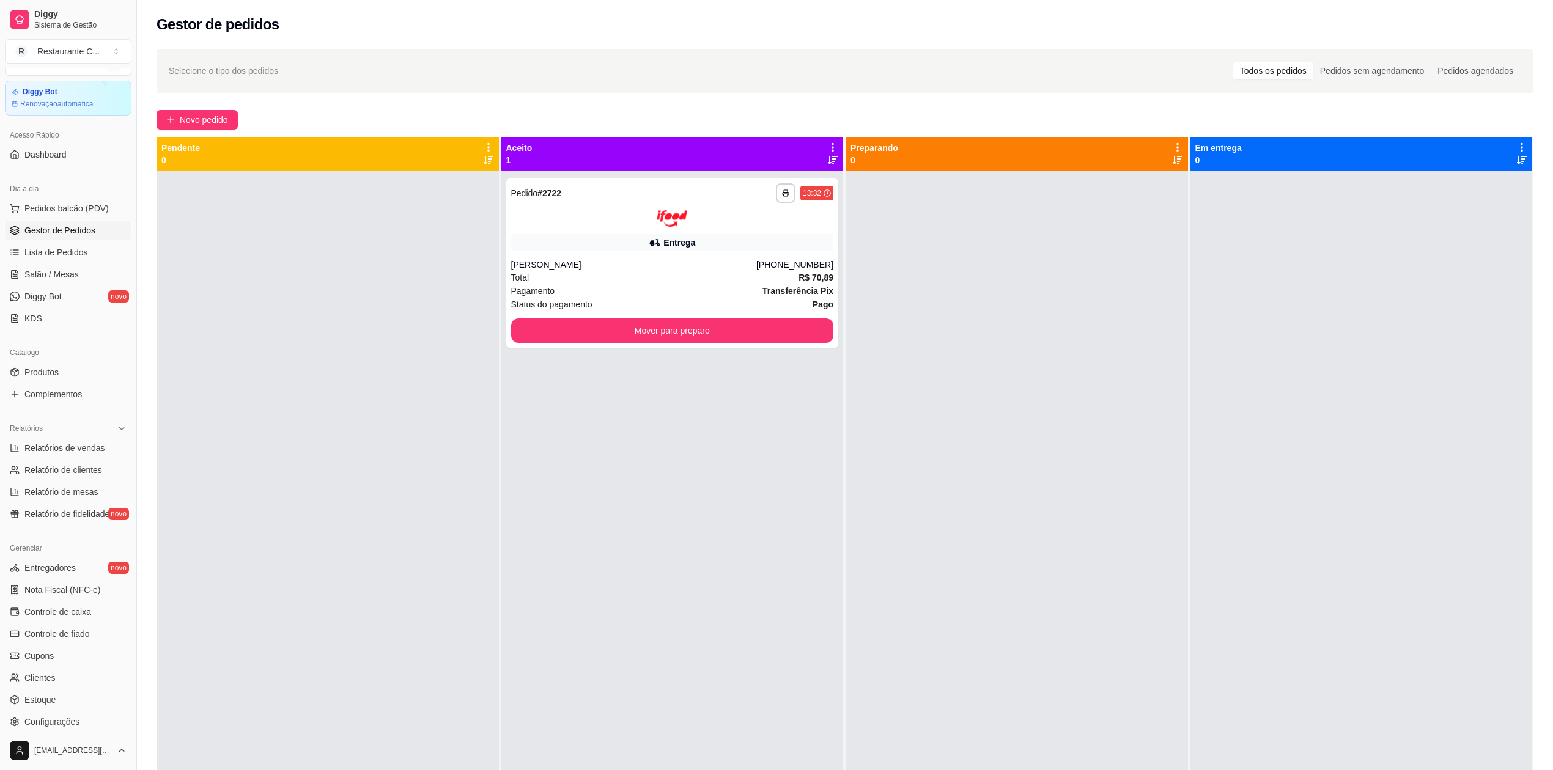
click at [998, 209] on div at bounding box center [1017, 556] width 342 height 770
drag, startPoint x: 65, startPoint y: 226, endPoint x: 70, endPoint y: 221, distance: 6.5
click at [65, 226] on span "Gestor de Pedidos" at bounding box center [59, 230] width 71 height 12
click at [73, 465] on span "Relatório de clientes" at bounding box center [63, 470] width 78 height 12
select select "30"
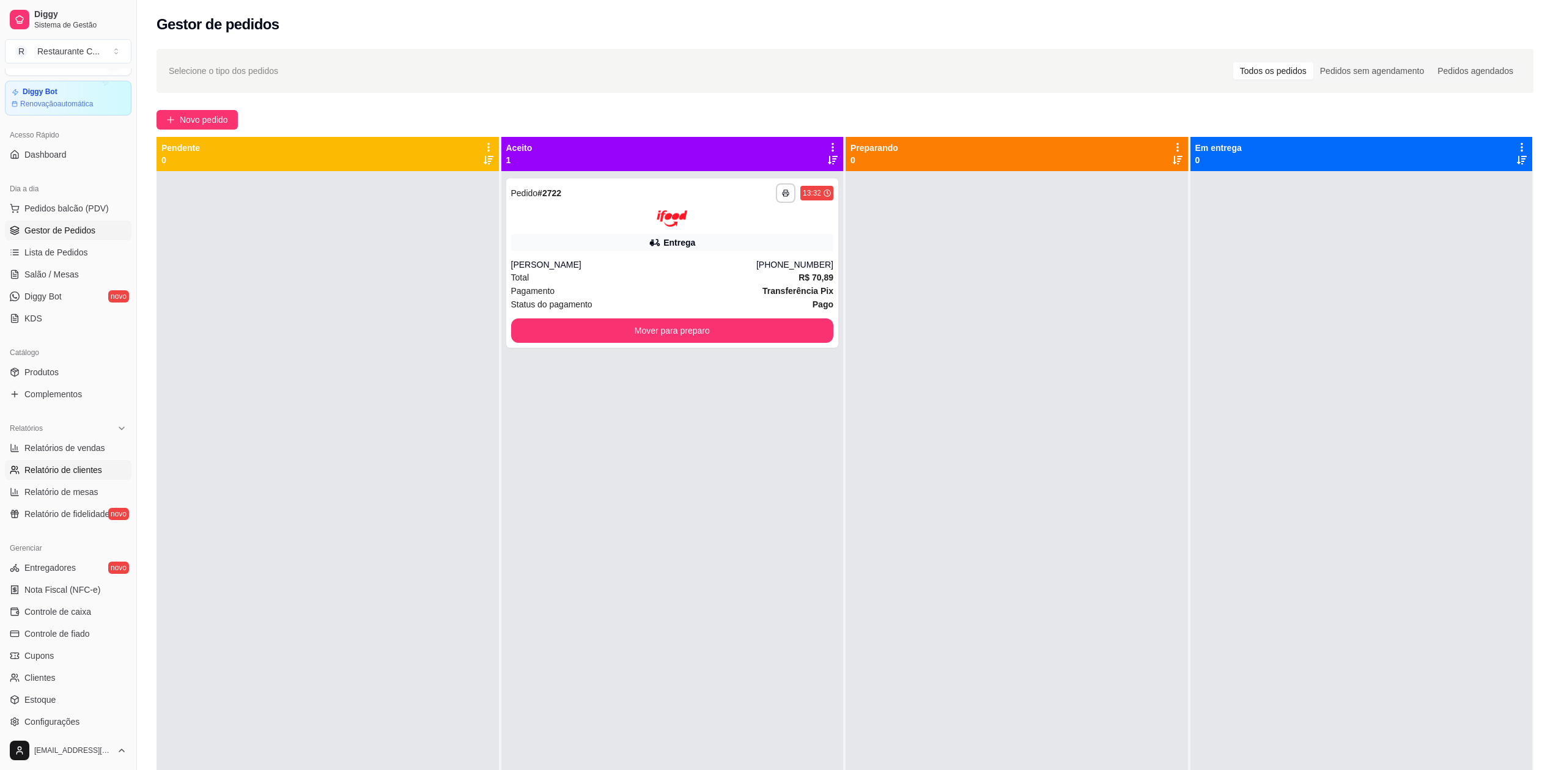
select select "HIGHEST_TOTAL_SPENT_WITH_ORDERS"
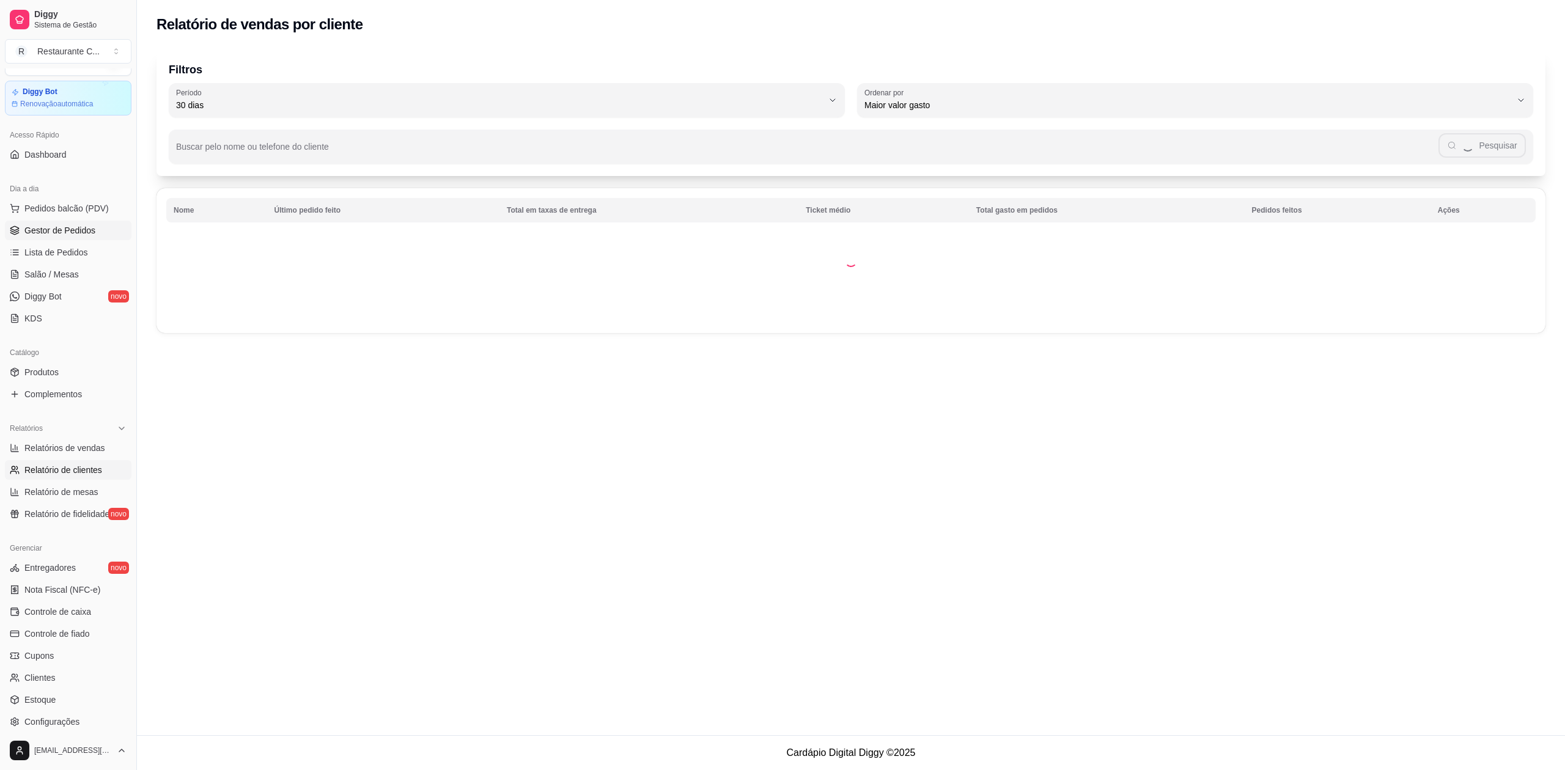
click at [67, 226] on span "Gestor de Pedidos" at bounding box center [59, 230] width 71 height 12
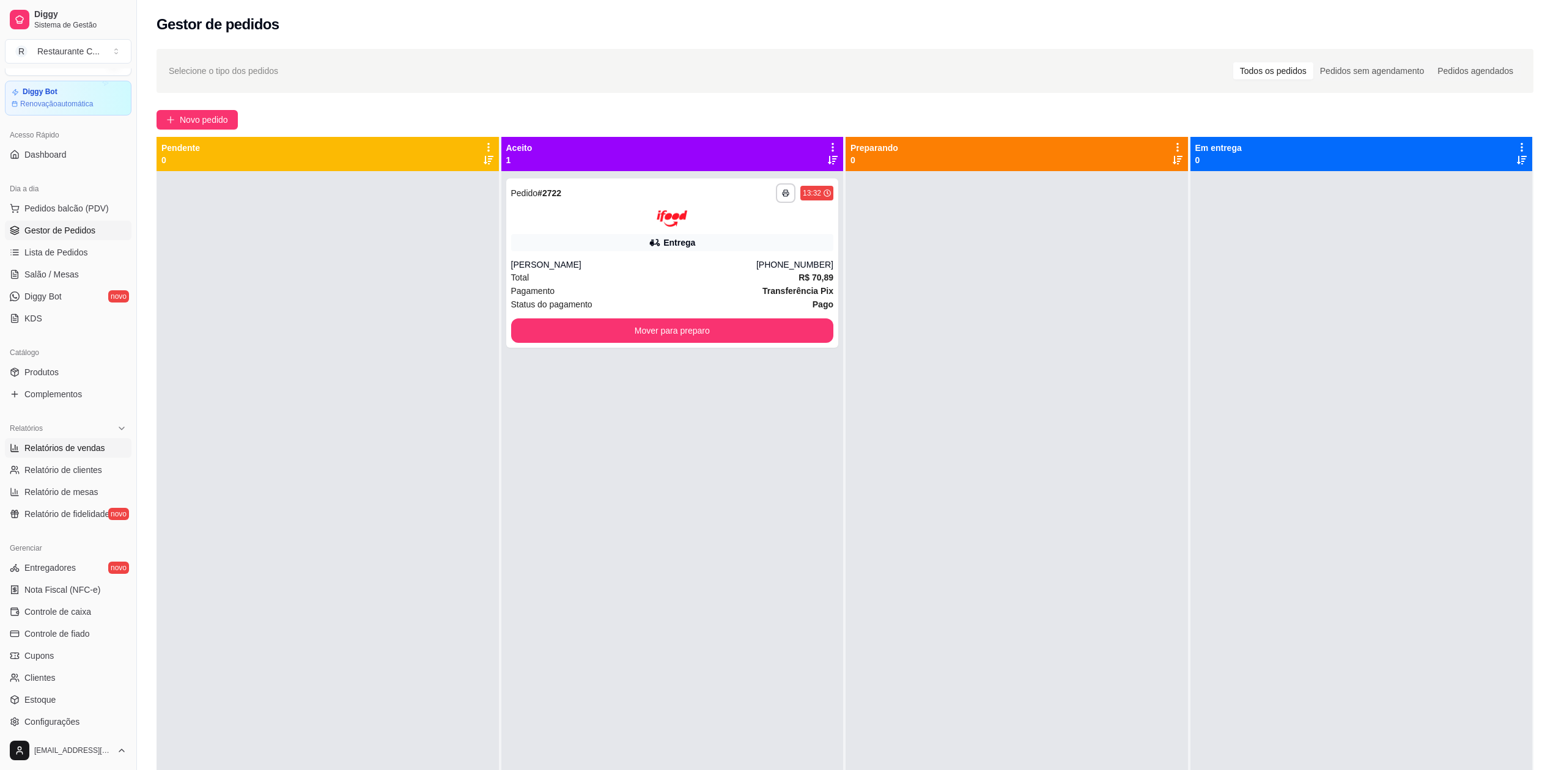
click at [84, 440] on link "Relatórios de vendas" at bounding box center [68, 448] width 127 height 20
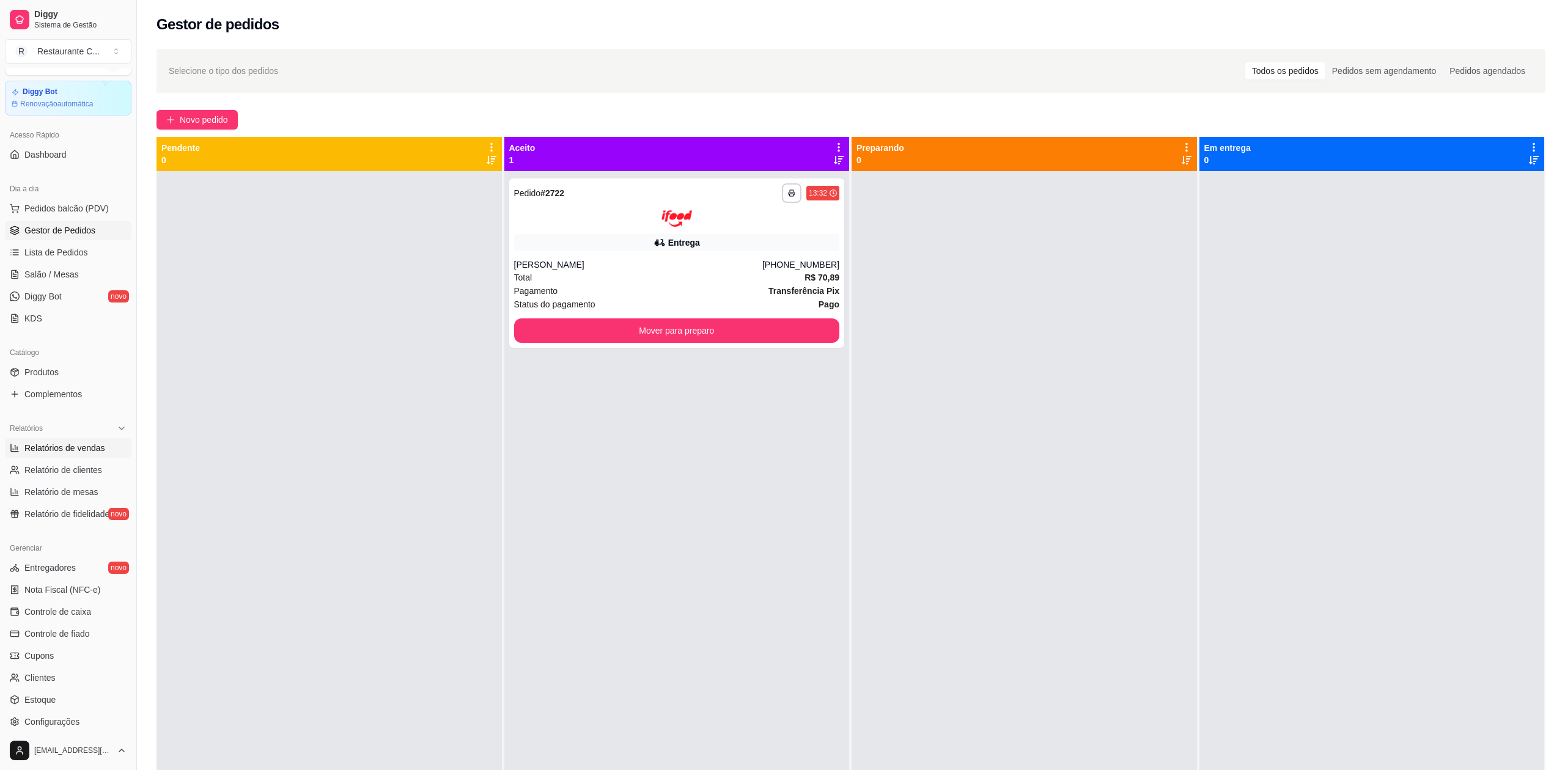
select select "ALL"
select select "0"
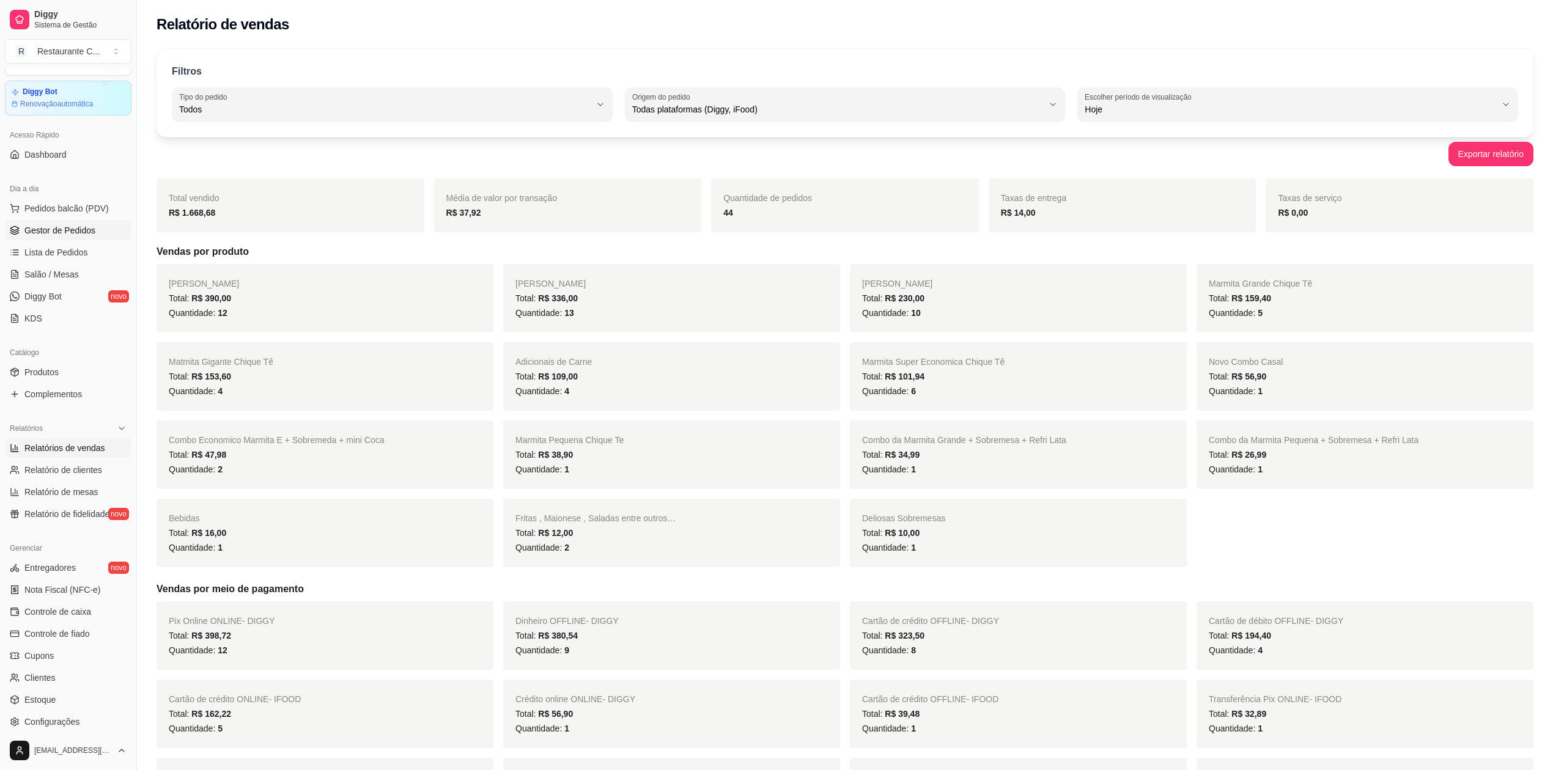
click at [83, 235] on span "Gestor de Pedidos" at bounding box center [59, 230] width 71 height 12
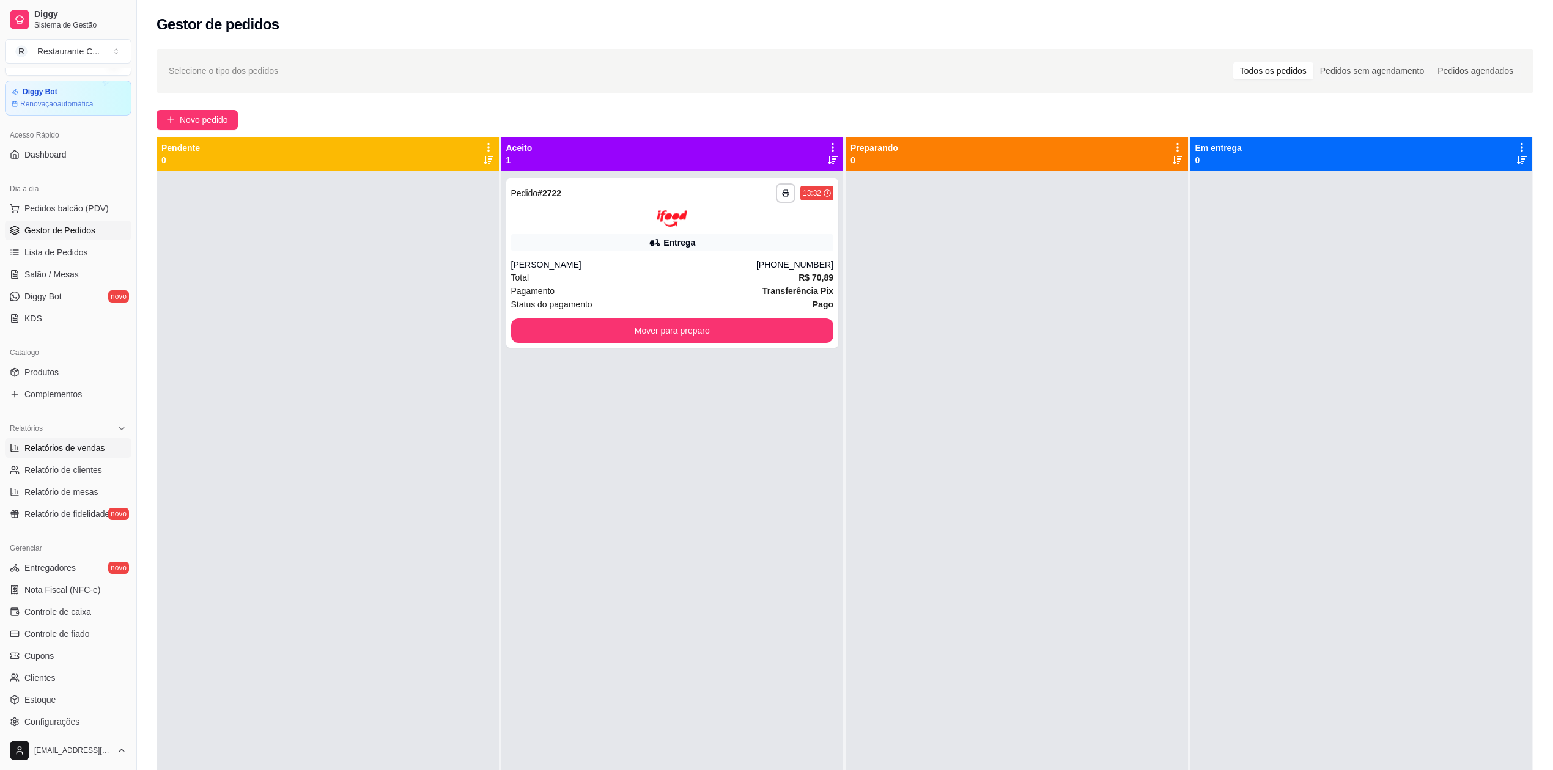
click at [79, 446] on span "Relatórios de vendas" at bounding box center [64, 448] width 81 height 12
select select "ALL"
select select "0"
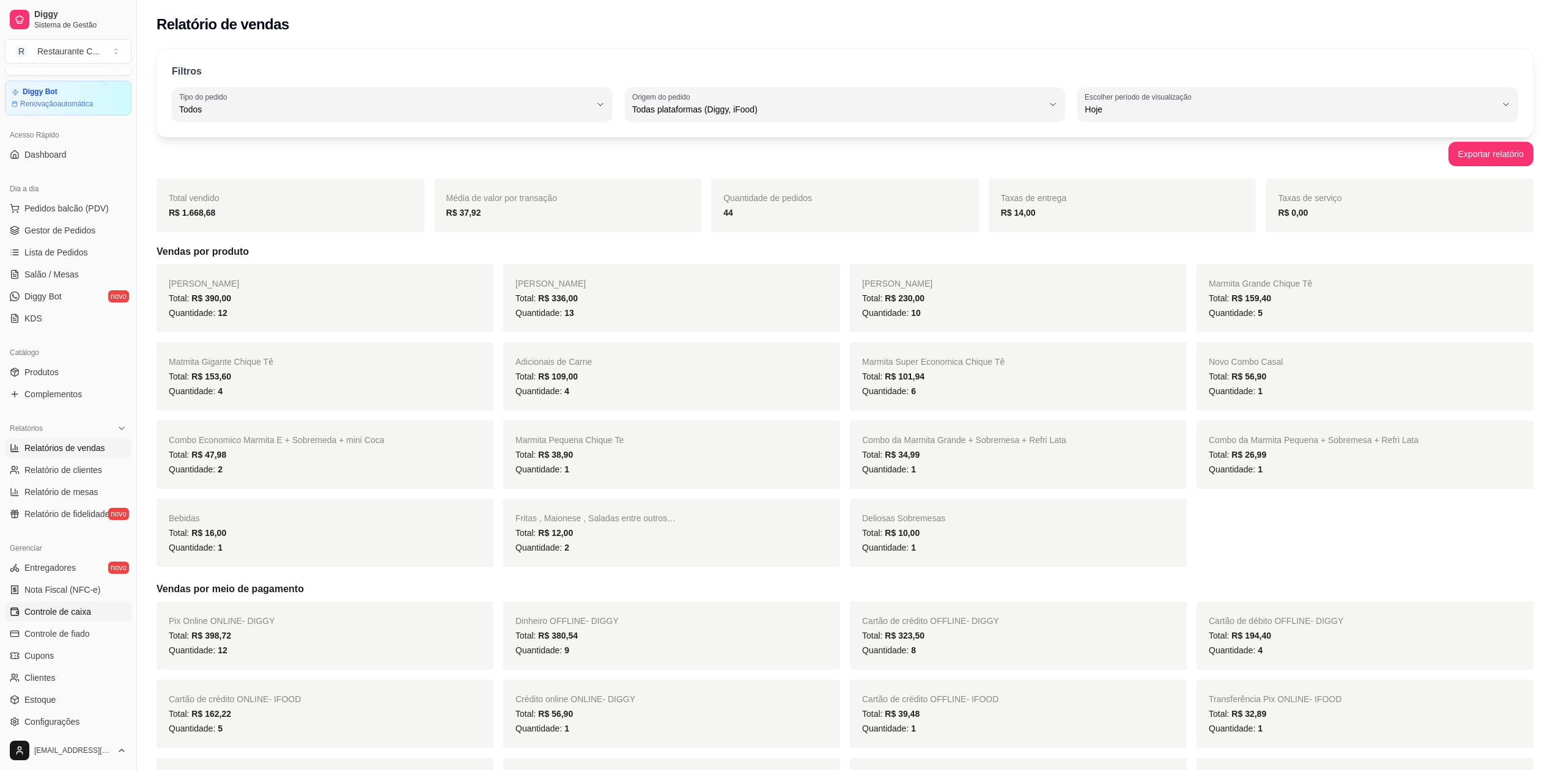
click at [84, 610] on span "Controle de caixa" at bounding box center [57, 612] width 67 height 12
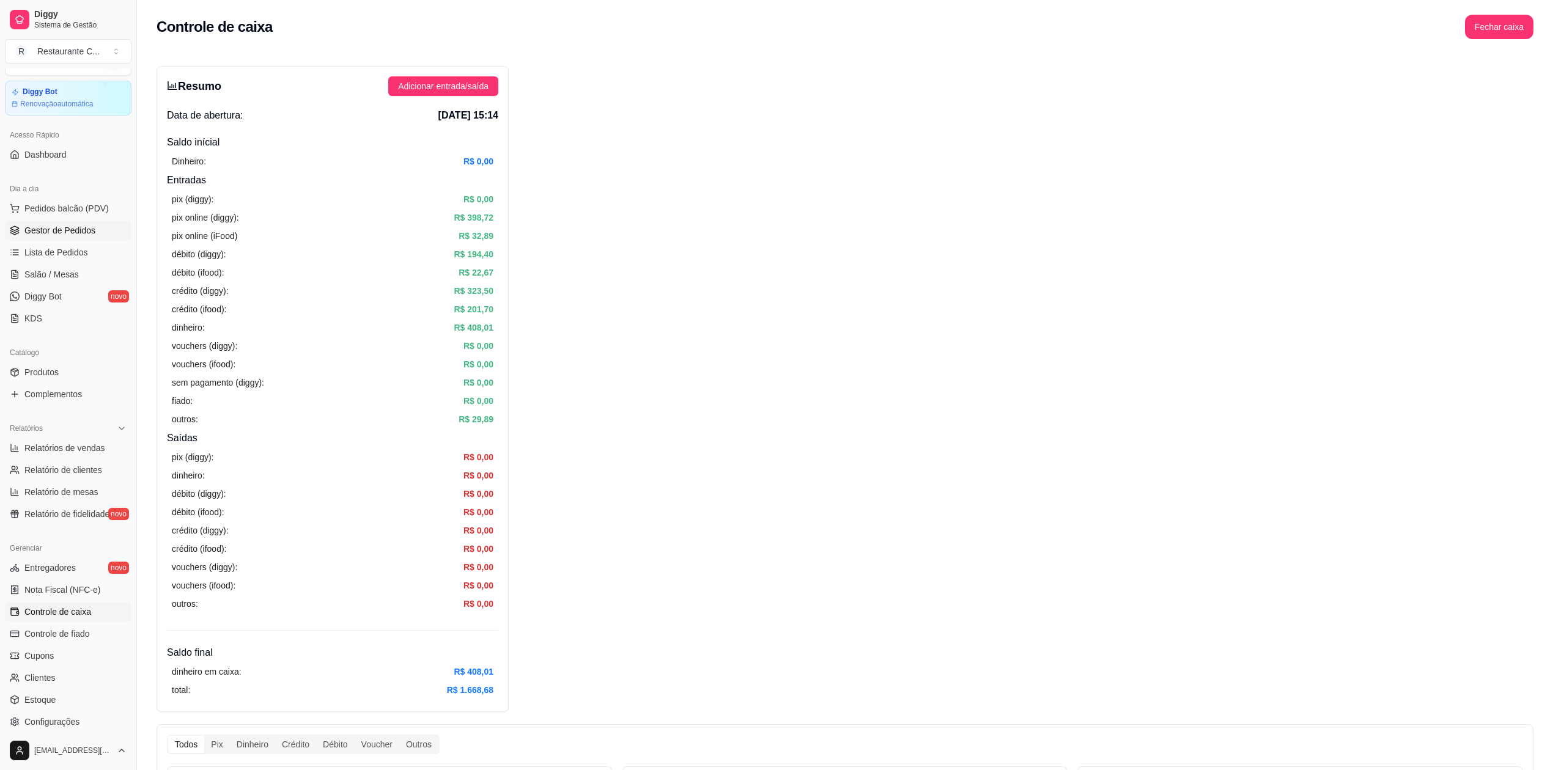
click at [57, 231] on span "Gestor de Pedidos" at bounding box center [59, 230] width 71 height 12
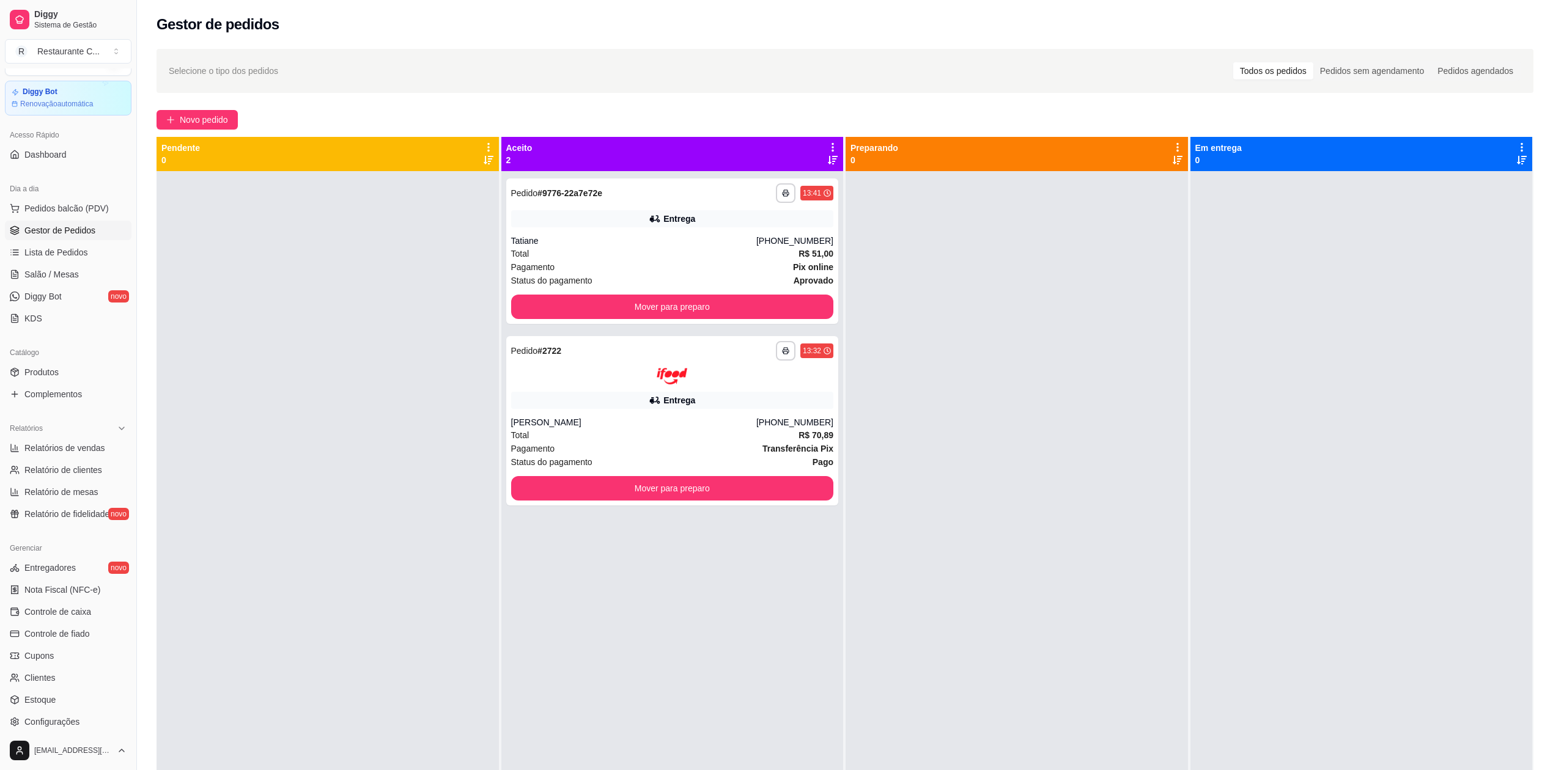
click at [1036, 360] on div at bounding box center [1017, 556] width 342 height 770
click at [735, 308] on button "Mover para preparo" at bounding box center [672, 307] width 323 height 24
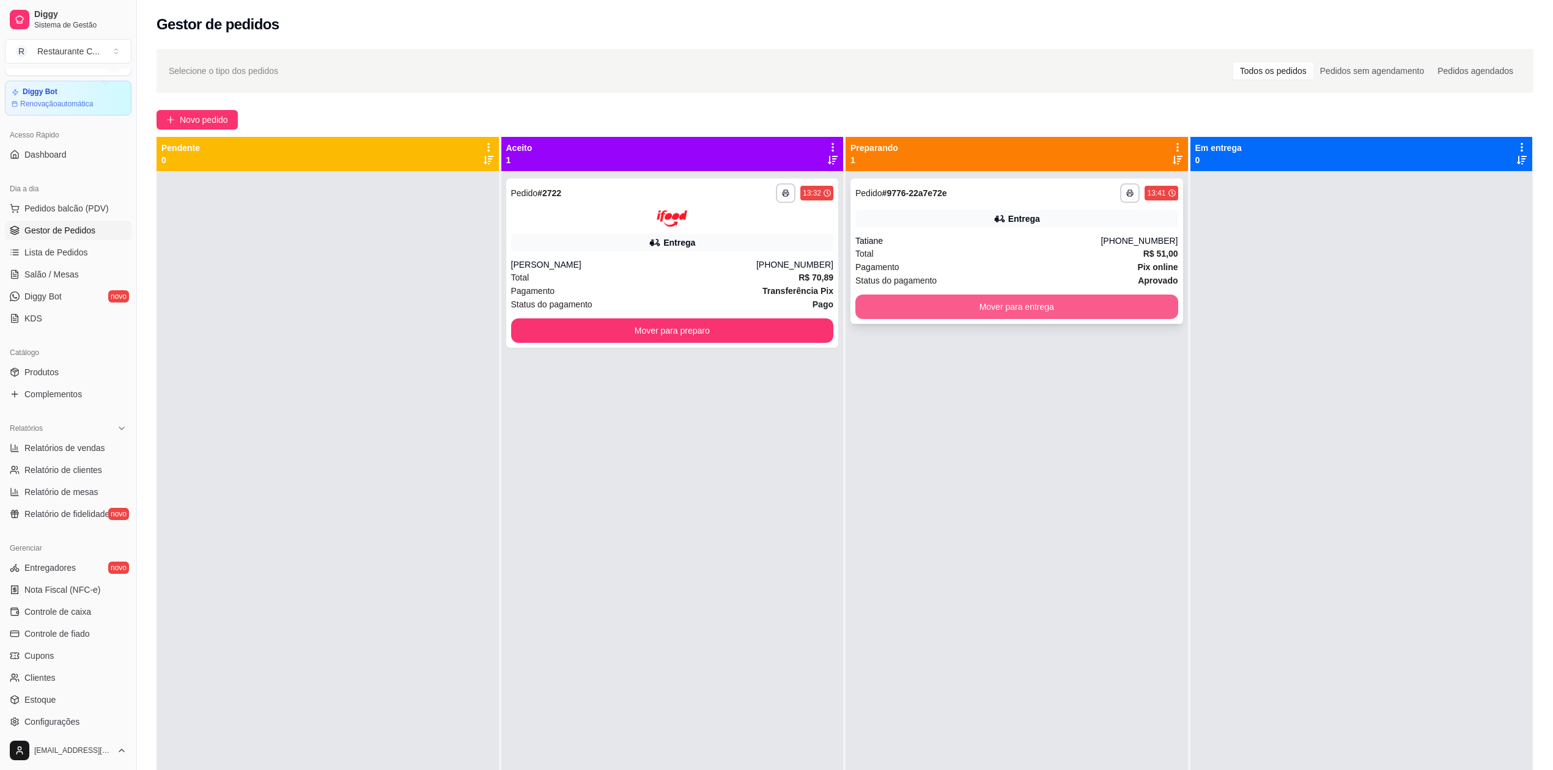
click at [989, 308] on button "Mover para entrega" at bounding box center [1016, 307] width 323 height 24
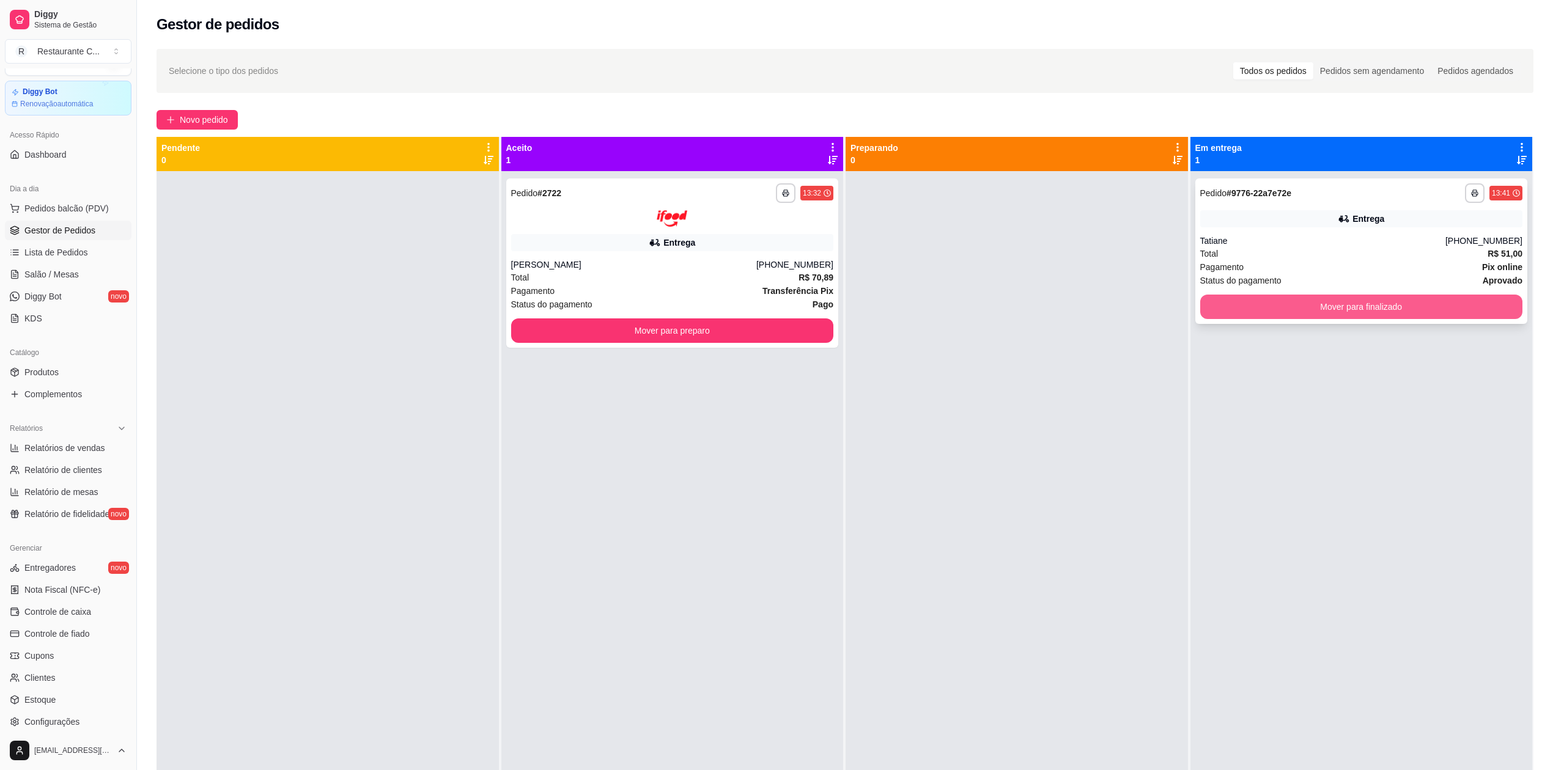
click at [1244, 302] on button "Mover para finalizado" at bounding box center [1361, 307] width 323 height 24
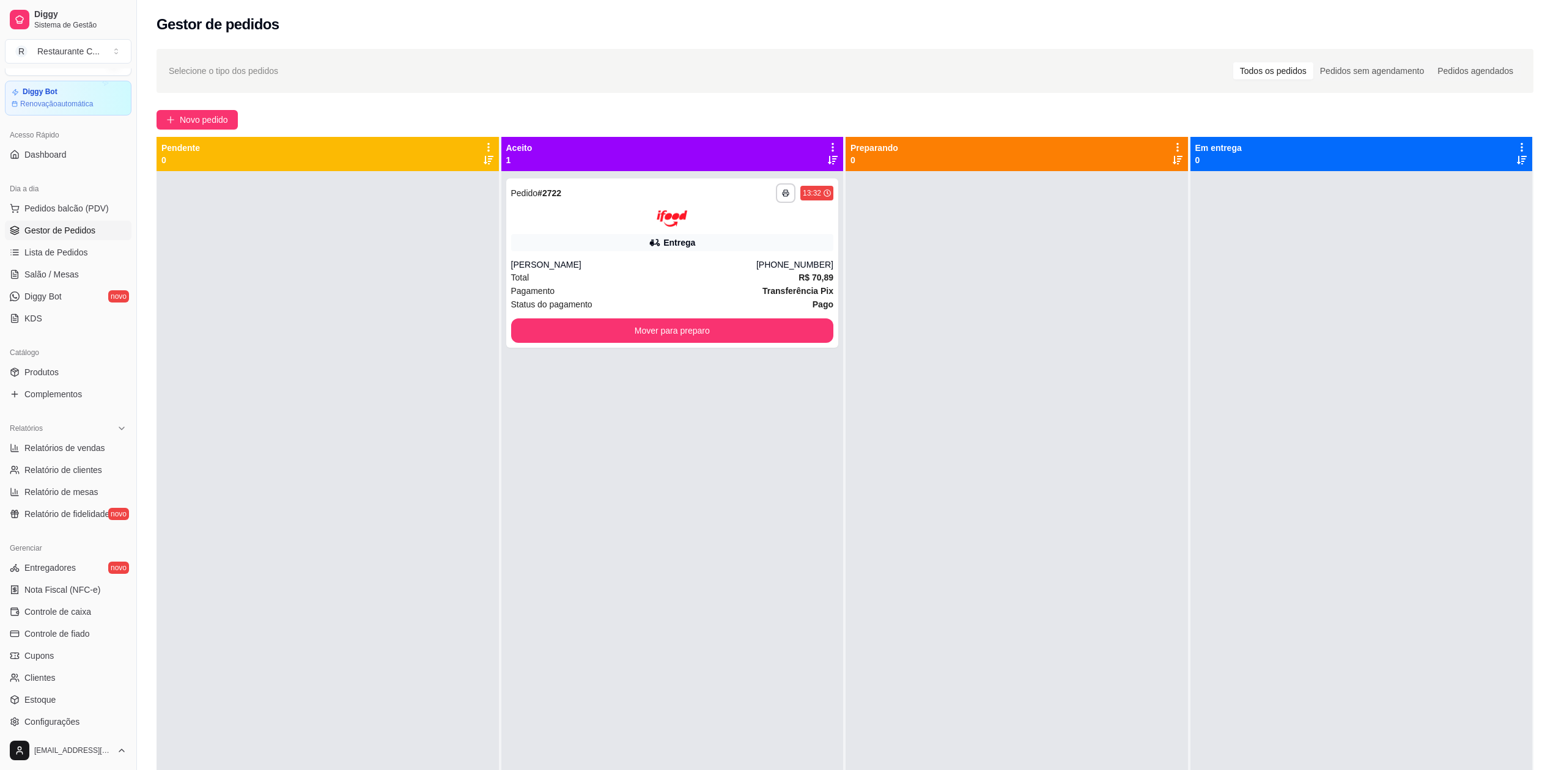
click at [1153, 336] on div at bounding box center [1017, 556] width 342 height 770
drag, startPoint x: 64, startPoint y: 450, endPoint x: 72, endPoint y: 455, distance: 9.3
click at [64, 450] on span "Relatórios de vendas" at bounding box center [64, 448] width 81 height 12
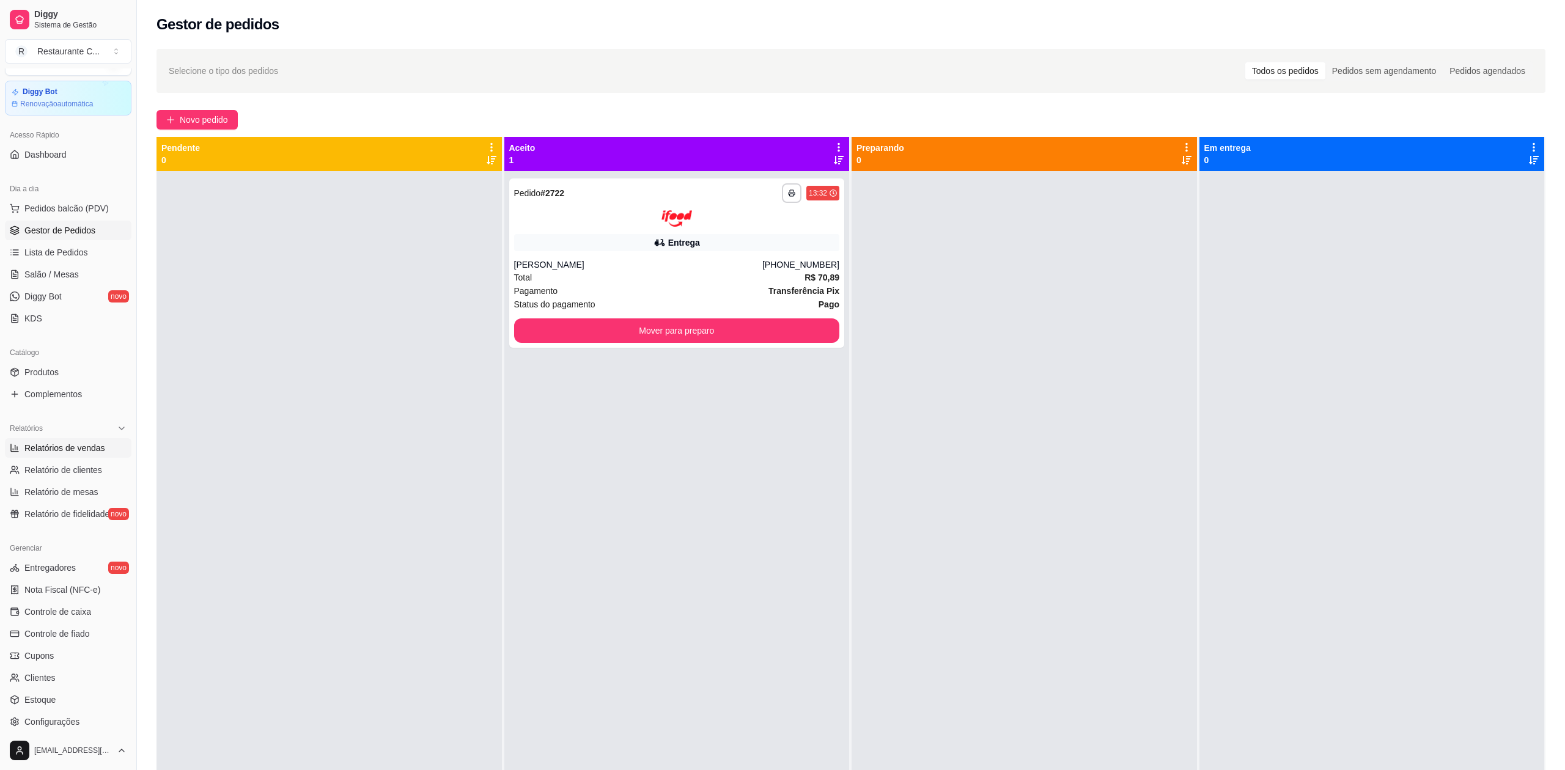
select select "ALL"
select select "0"
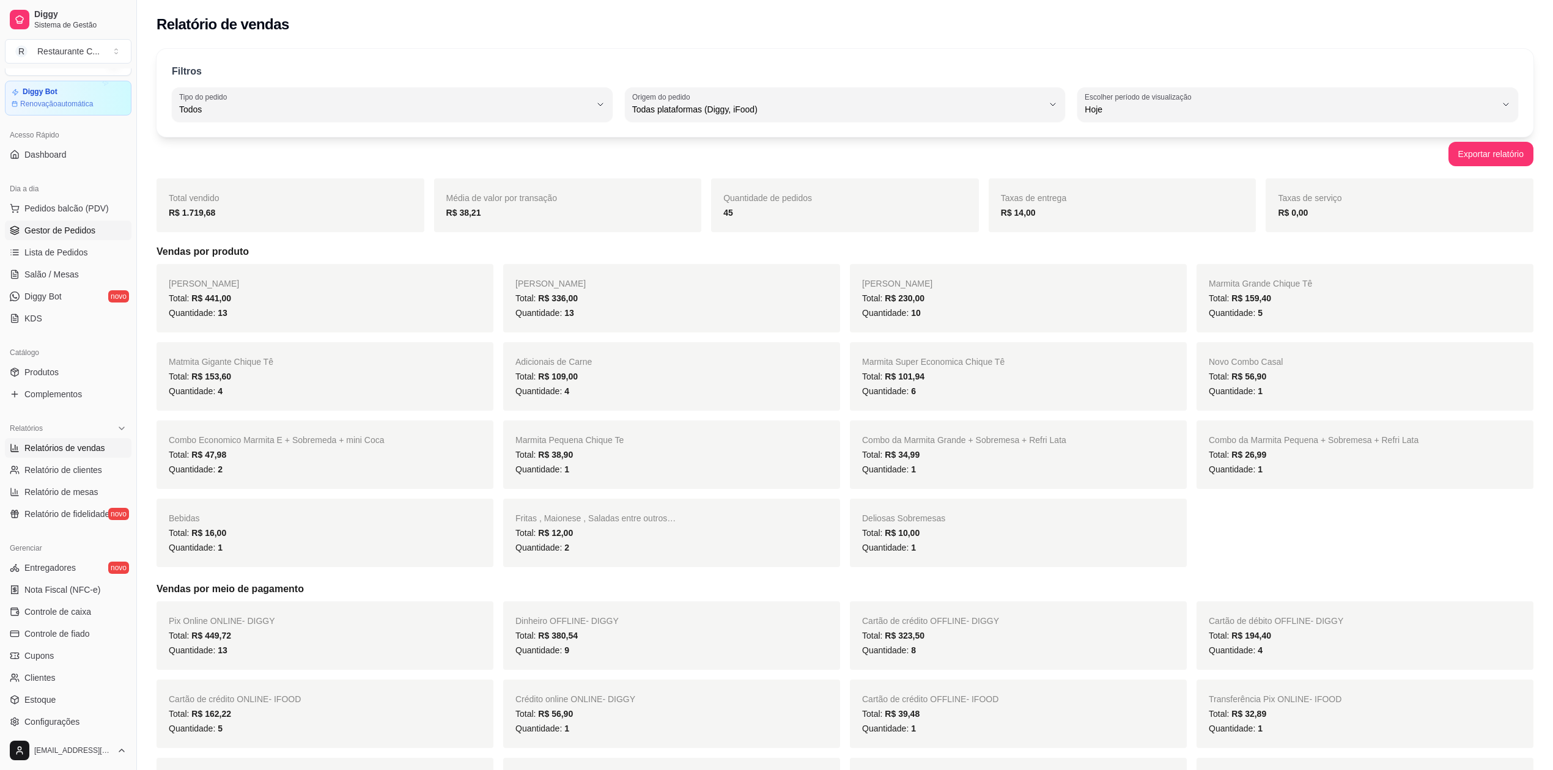
click at [72, 230] on span "Gestor de Pedidos" at bounding box center [59, 230] width 71 height 12
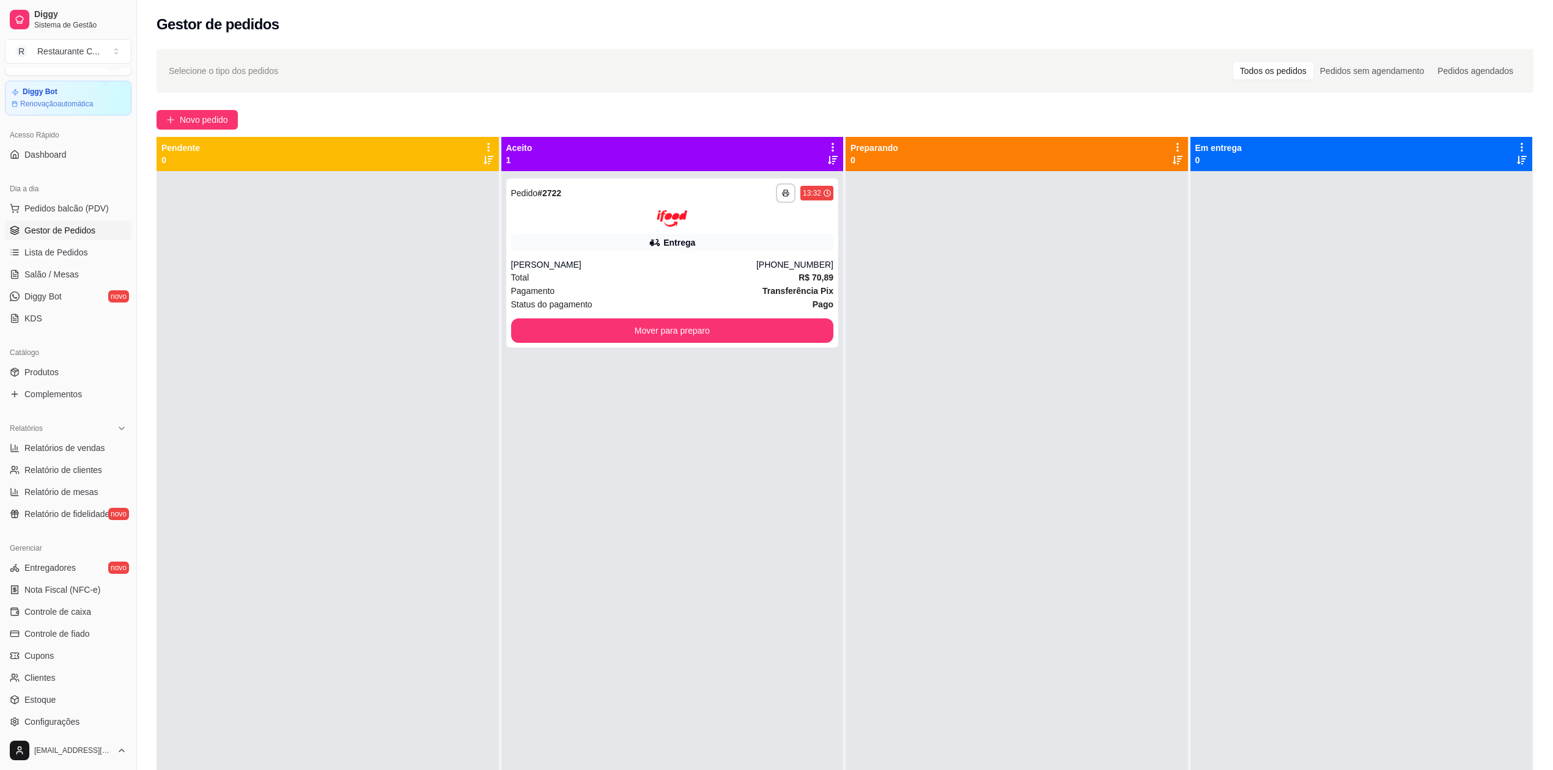
click at [421, 474] on div at bounding box center [328, 556] width 342 height 770
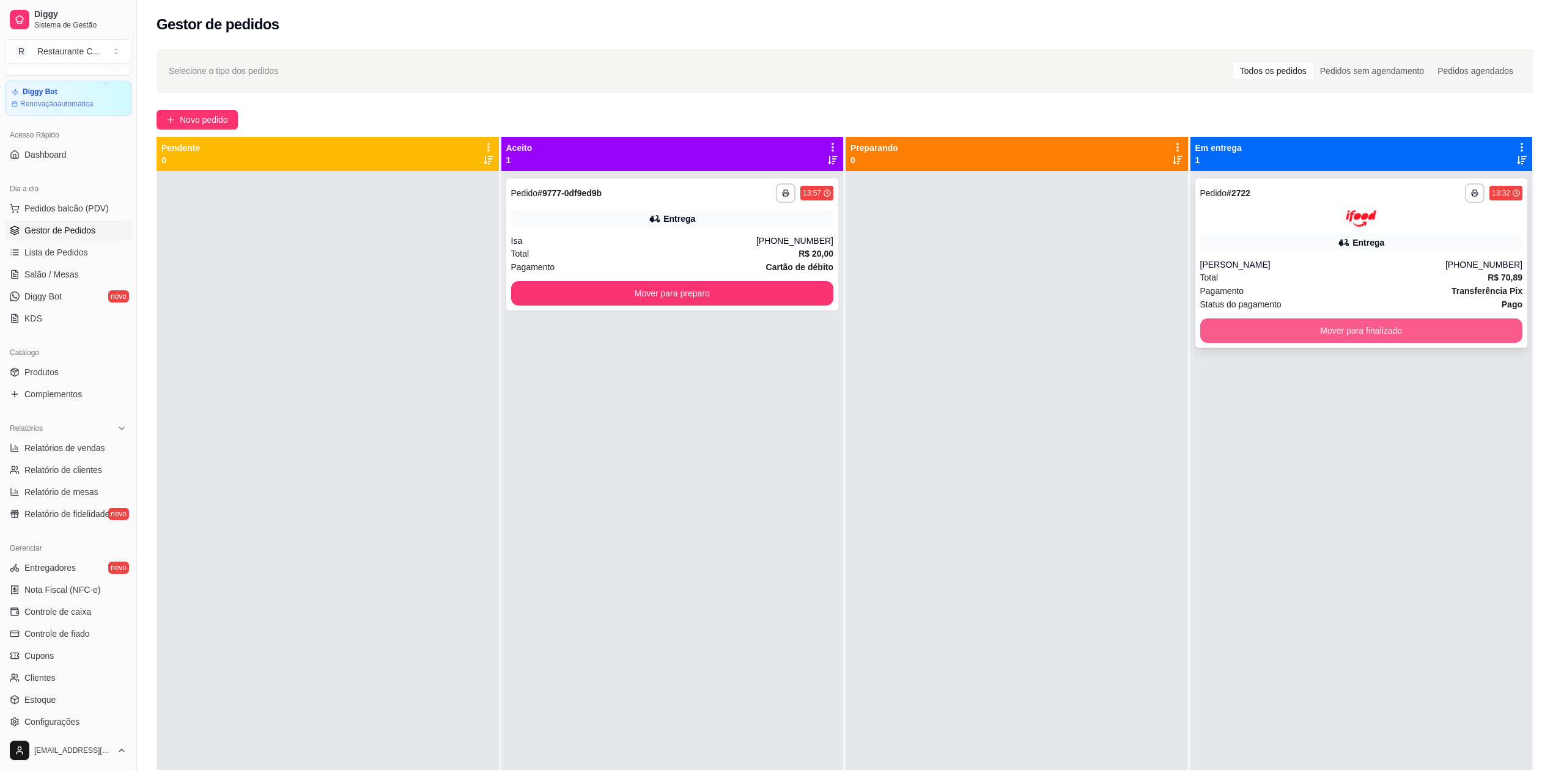
click at [1223, 321] on button "Mover para finalizado" at bounding box center [1361, 331] width 323 height 24
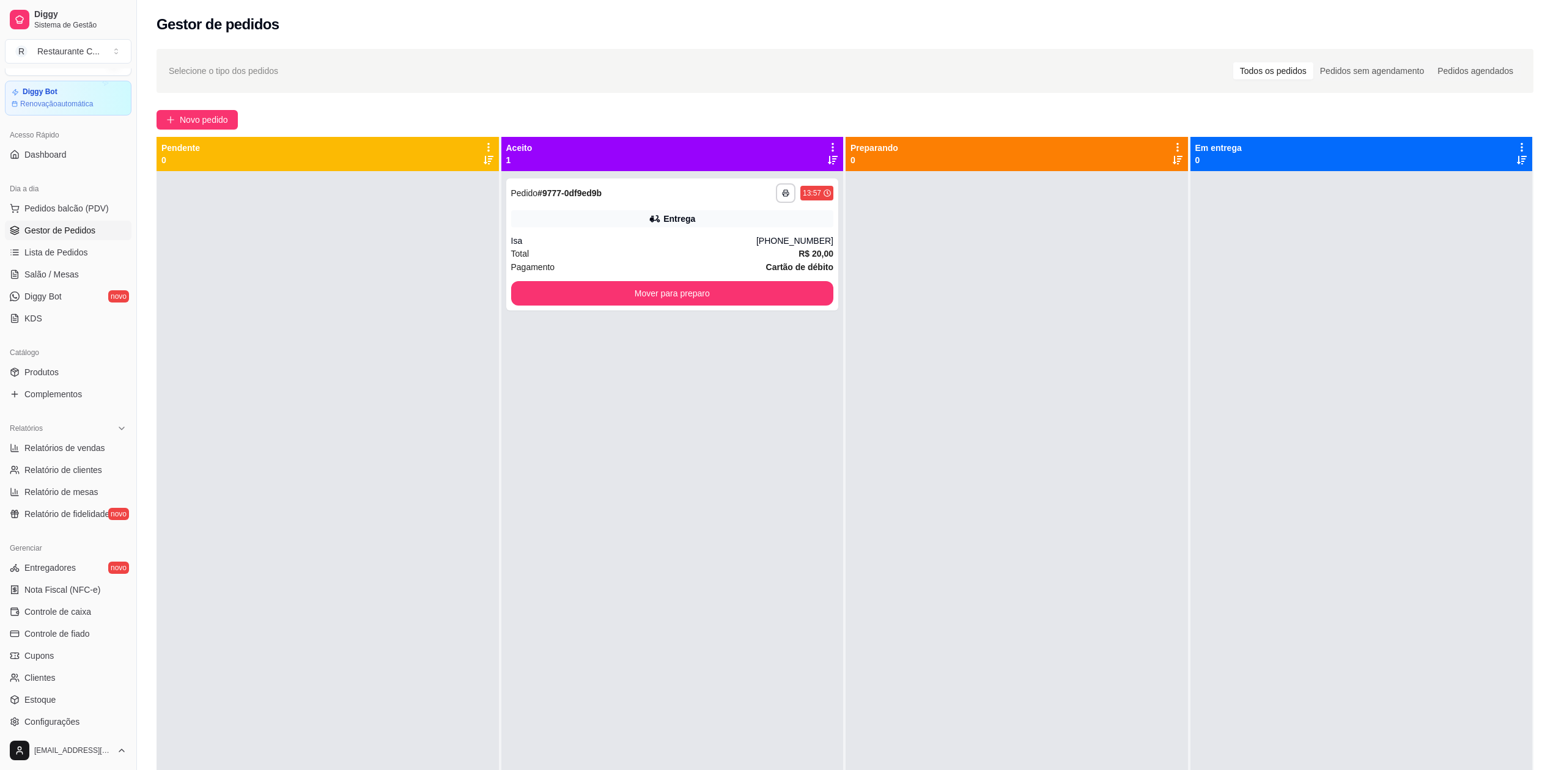
drag, startPoint x: 988, startPoint y: 352, endPoint x: 949, endPoint y: 348, distance: 39.4
click at [986, 352] on div at bounding box center [1017, 556] width 342 height 770
click at [817, 292] on button "Mover para preparo" at bounding box center [671, 294] width 313 height 24
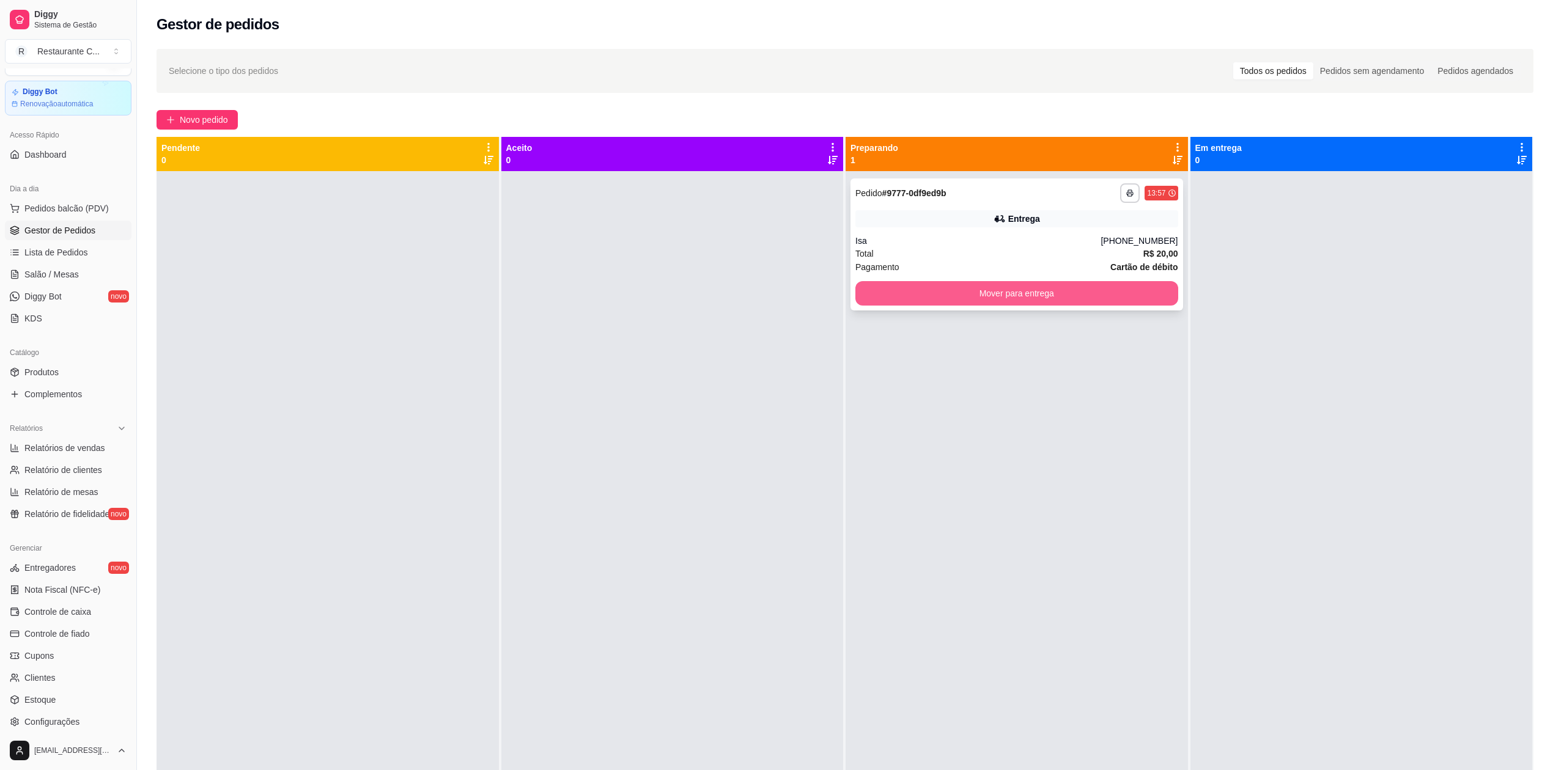
click at [972, 297] on button "Mover para entrega" at bounding box center [1016, 293] width 323 height 24
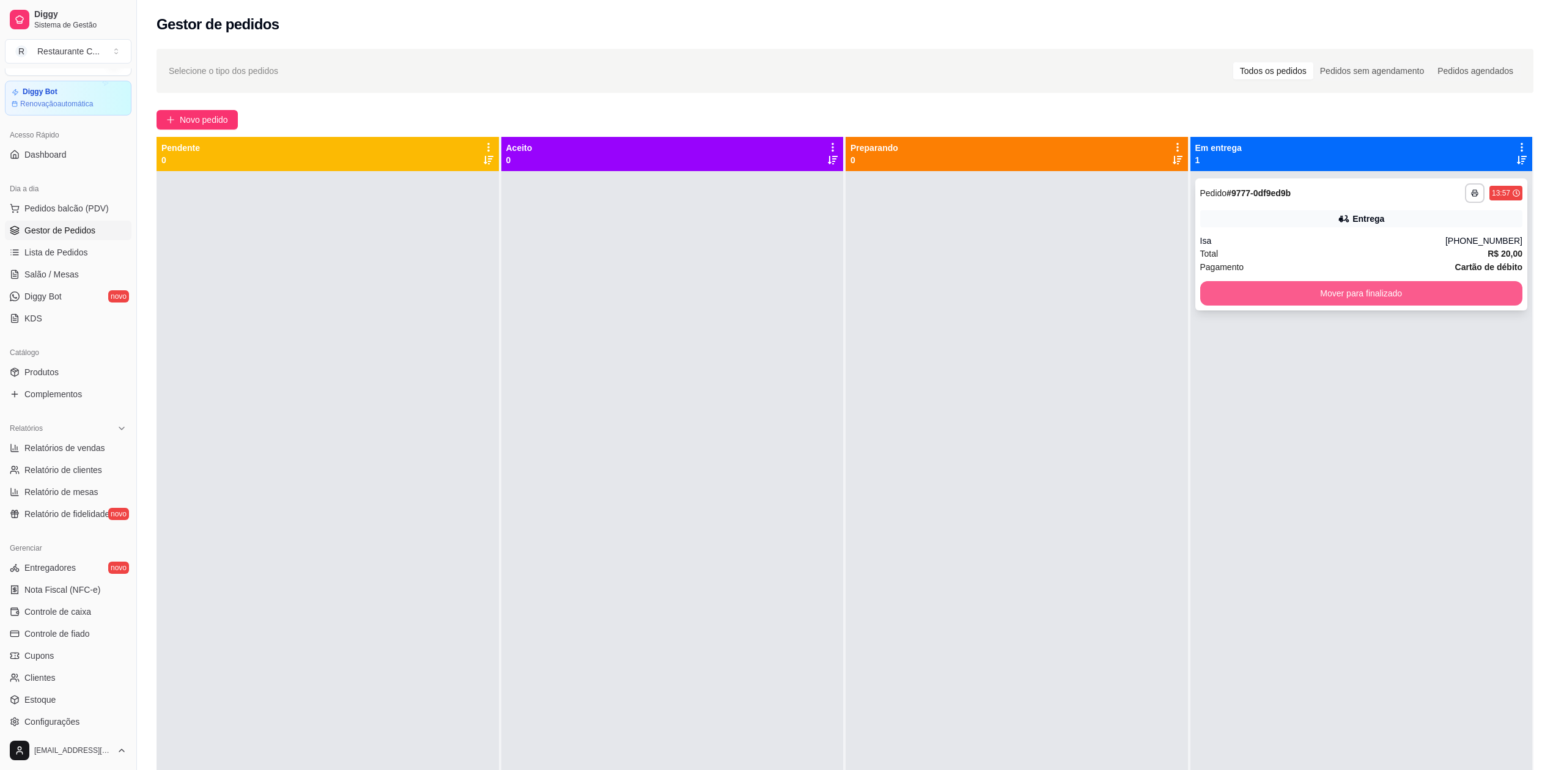
click at [1264, 300] on button "Mover para finalizado" at bounding box center [1361, 293] width 323 height 24
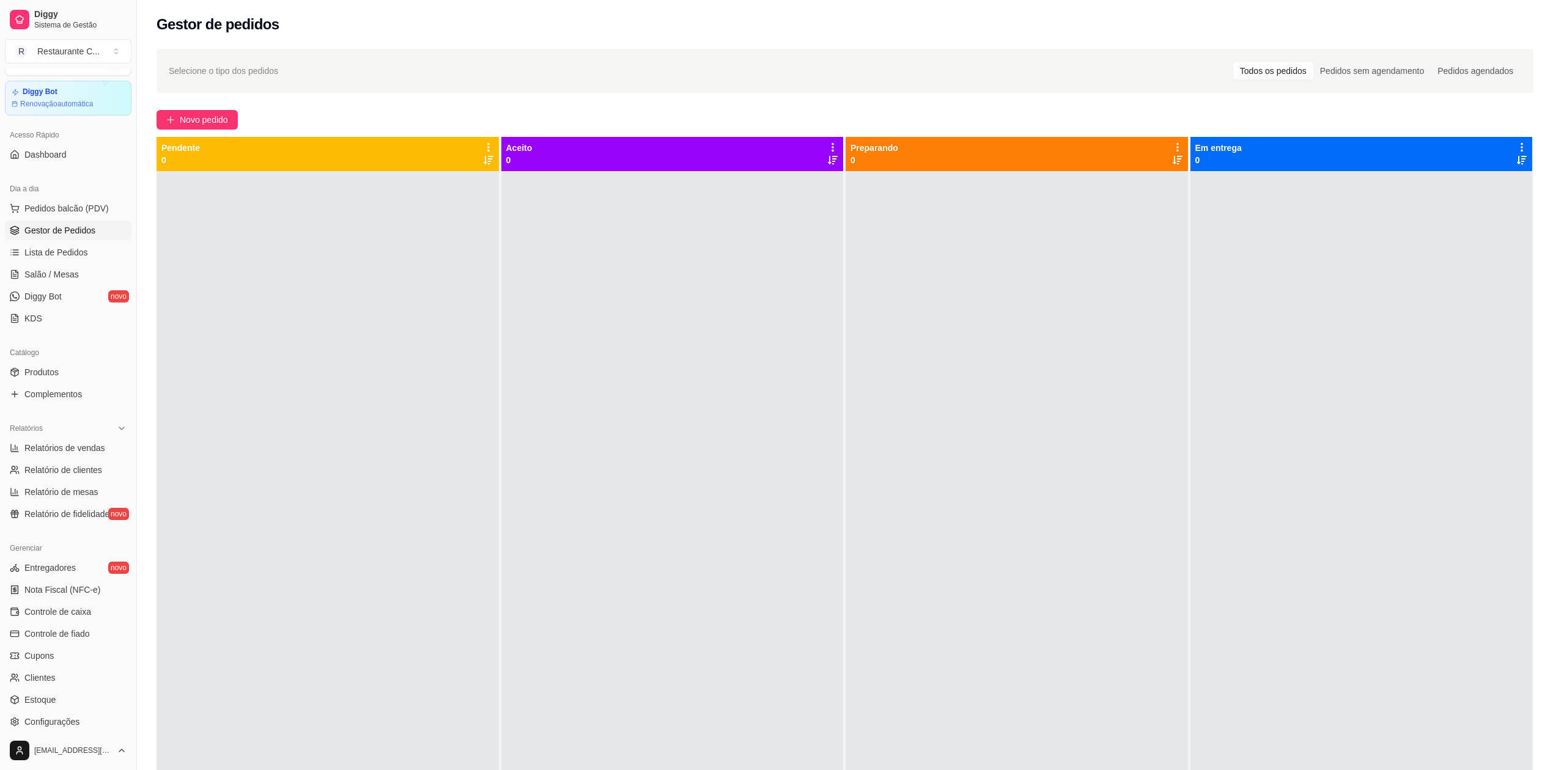
drag, startPoint x: 981, startPoint y: 340, endPoint x: 836, endPoint y: 344, distance: 145.0
click at [976, 341] on div at bounding box center [1017, 556] width 342 height 770
click at [59, 448] on span "Relatórios de vendas" at bounding box center [64, 448] width 81 height 12
select select "ALL"
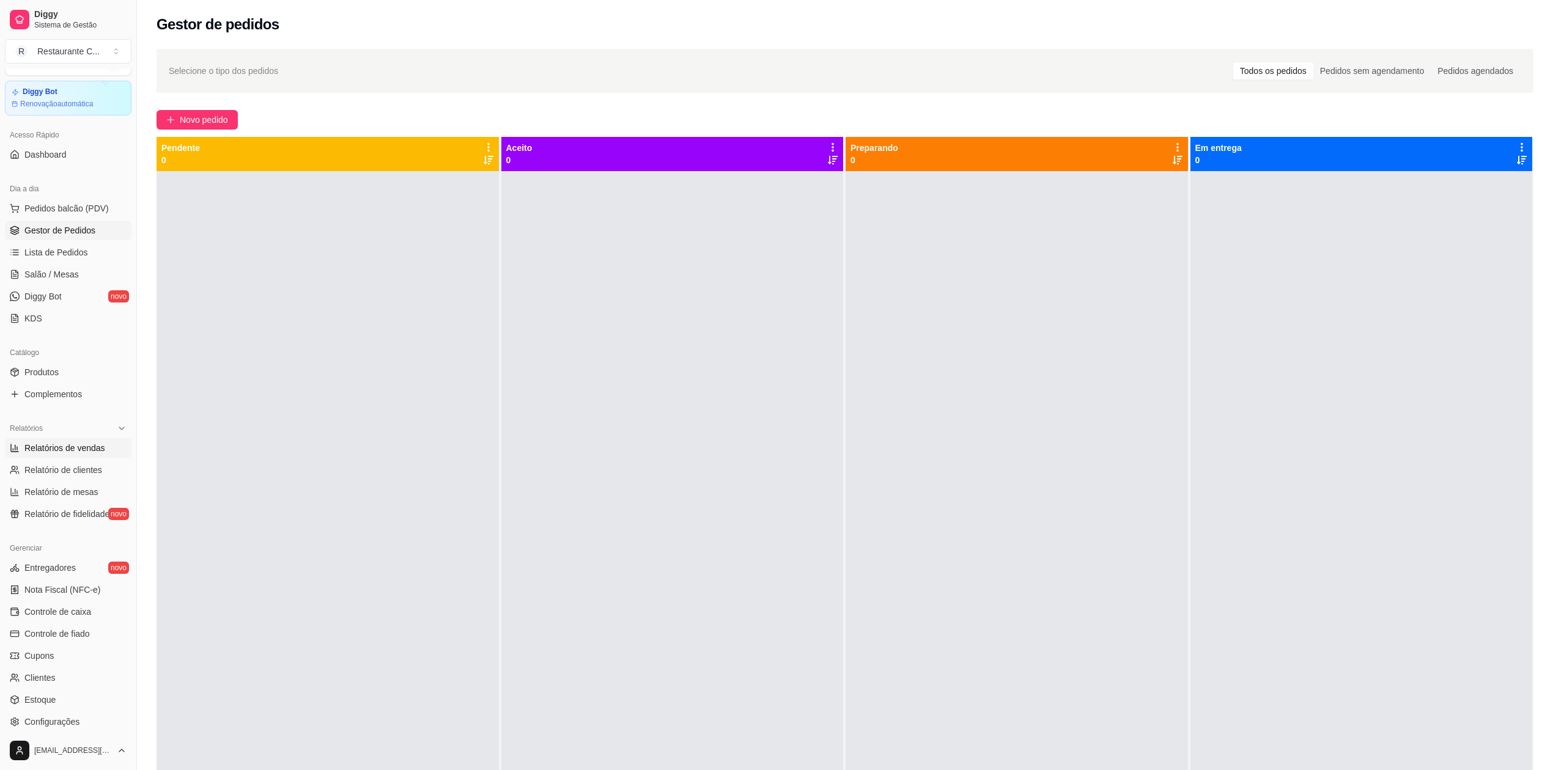
select select "0"
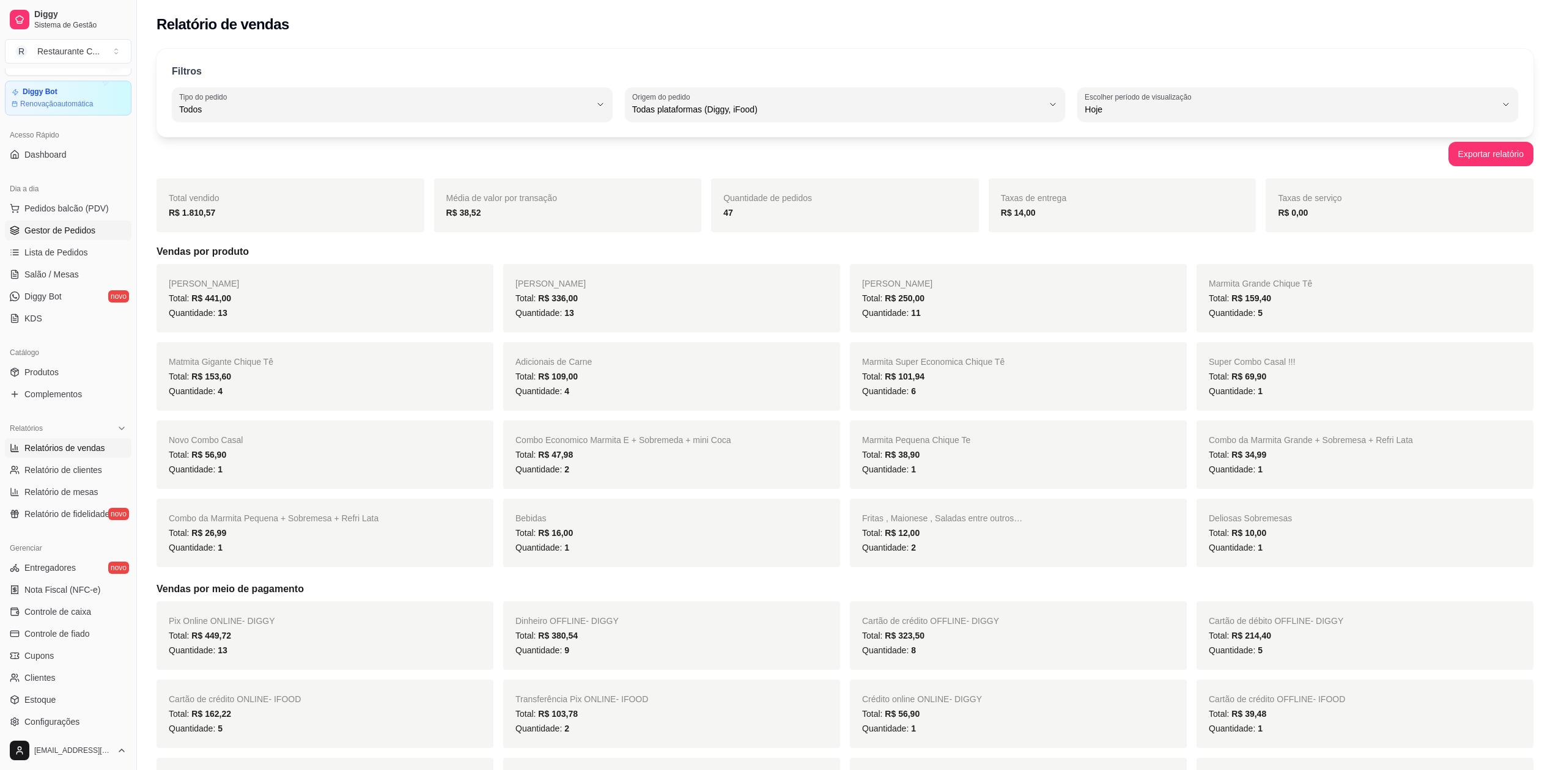
click at [72, 229] on span "Gestor de Pedidos" at bounding box center [59, 230] width 71 height 12
